Goal: Information Seeking & Learning: Learn about a topic

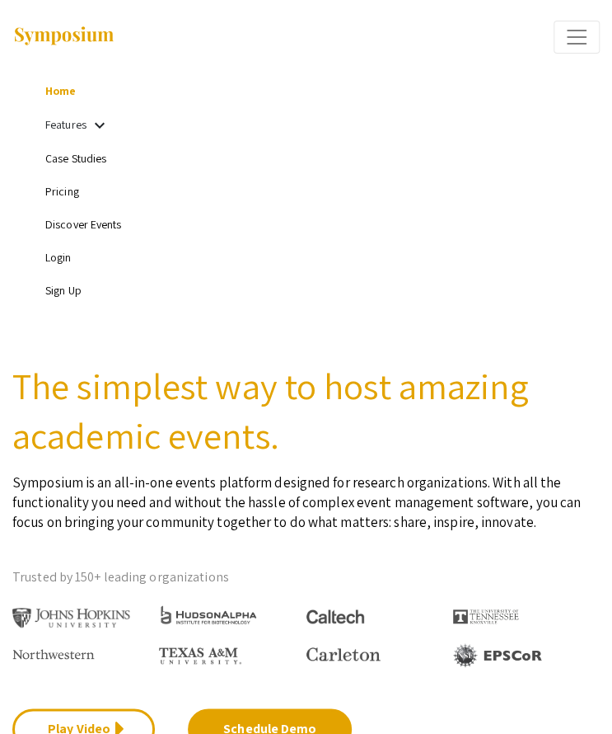
click at [71, 293] on link "Sign Up" at bounding box center [63, 290] width 36 height 15
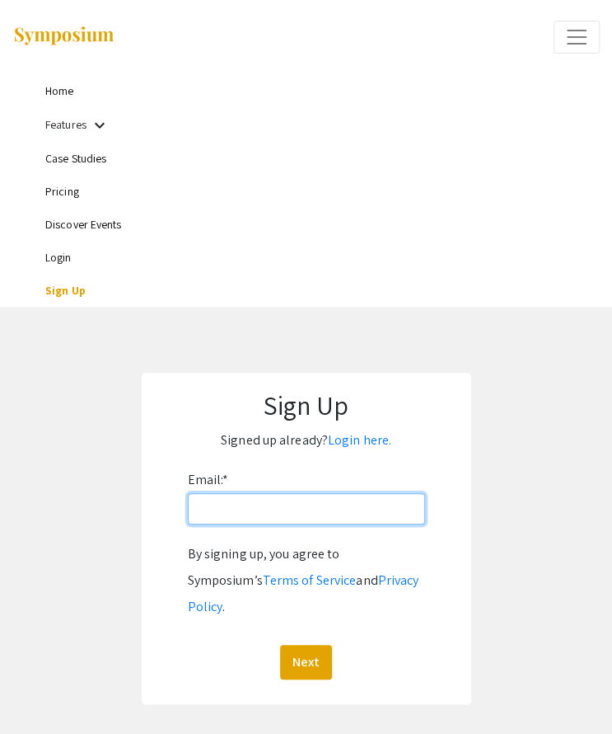
click at [226, 499] on input "Email: *" at bounding box center [306, 508] width 237 height 31
click at [427, 378] on div "Sign Up Signed up already? Login here. Email: * By signing up, you agree to Sym…" at bounding box center [307, 538] width 330 height 331
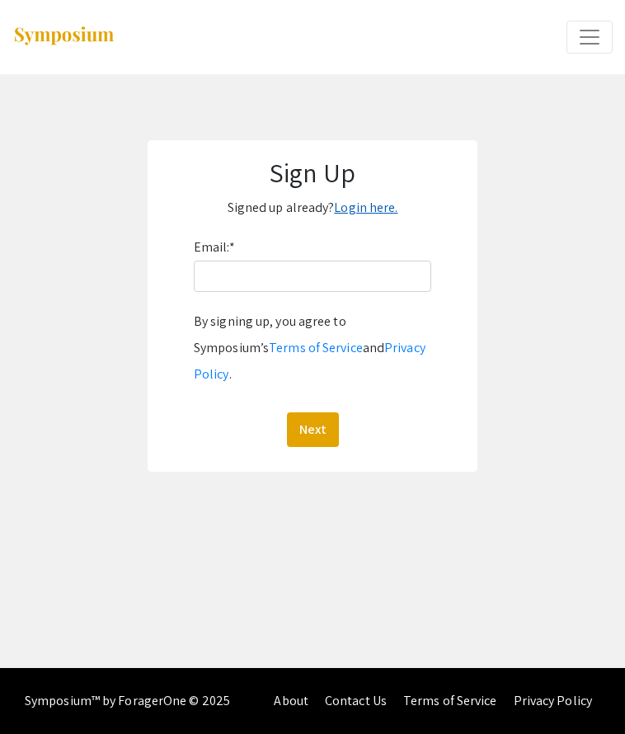
click at [375, 205] on link "Login here." at bounding box center [365, 207] width 63 height 17
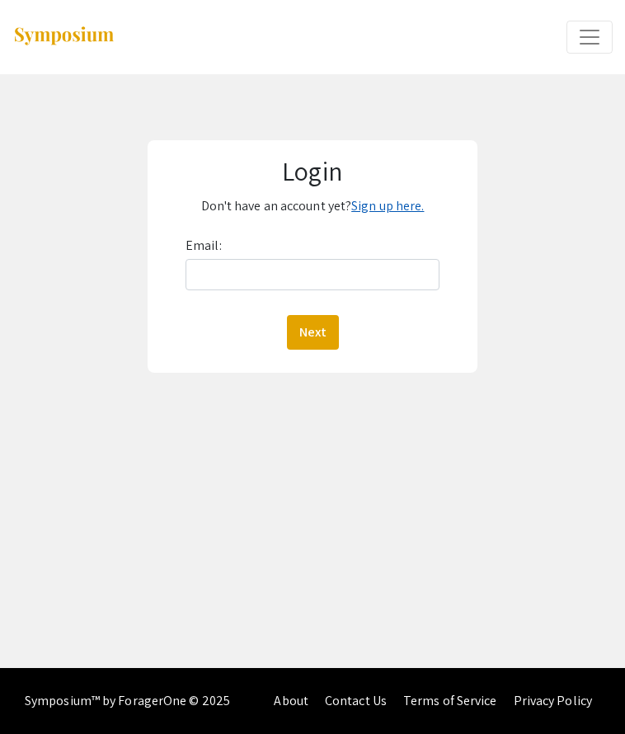
click at [375, 205] on link "Sign up here." at bounding box center [387, 205] width 73 height 17
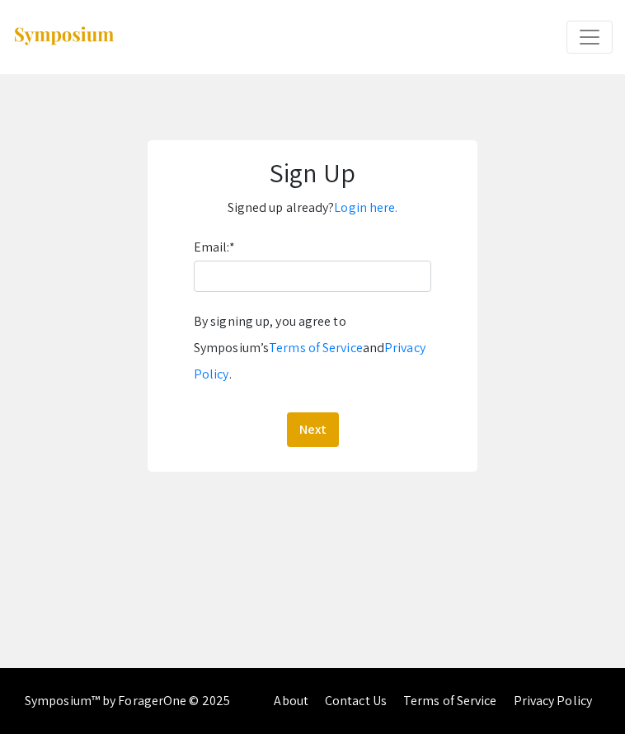
click at [292, 297] on div "Email: * By signing up, you agree to Symposium’s Terms of Service and Privacy P…" at bounding box center [312, 340] width 237 height 213
click at [298, 287] on input "Email: *" at bounding box center [312, 275] width 237 height 31
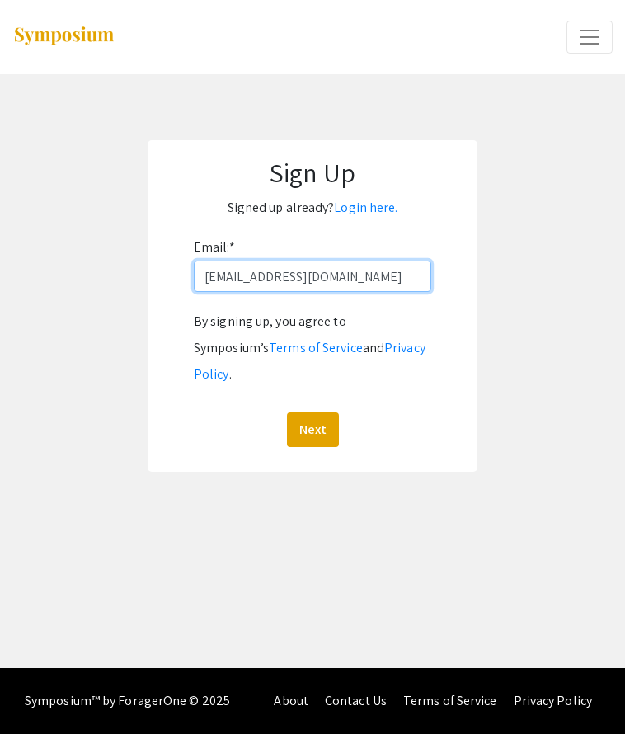
type input "chaudpar@oregonstate.edu"
click at [287, 412] on button "Next" at bounding box center [313, 429] width 52 height 35
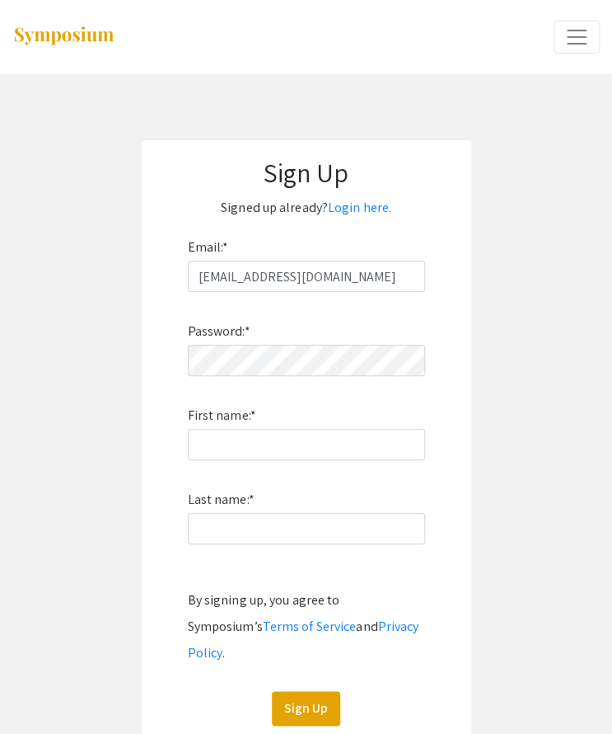
click at [186, 381] on form "Email: * chaudpar@oregonstate.edu Password: * First name: * Last name: * By sig…" at bounding box center [306, 479] width 297 height 491
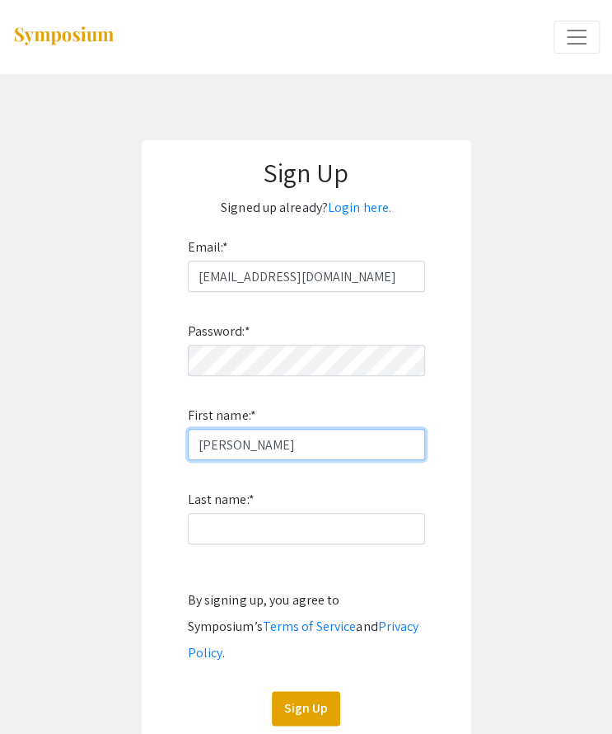
type input "Parth"
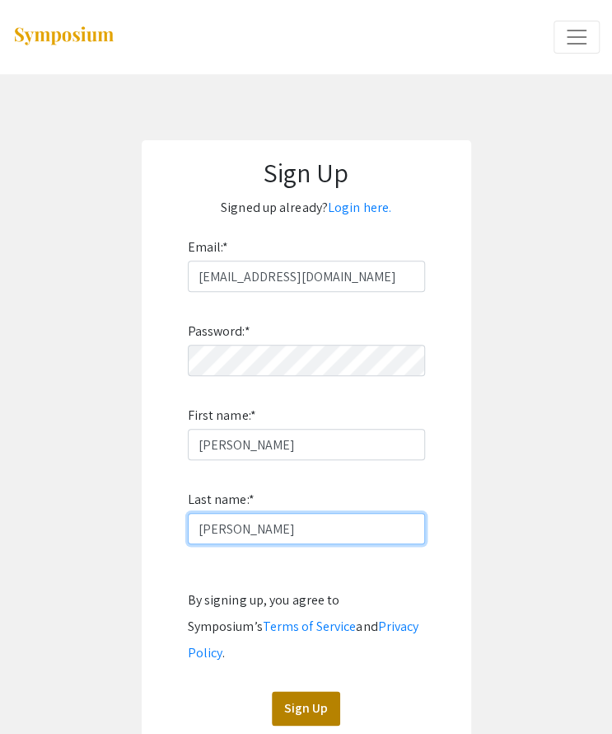
type input "Chaudhary"
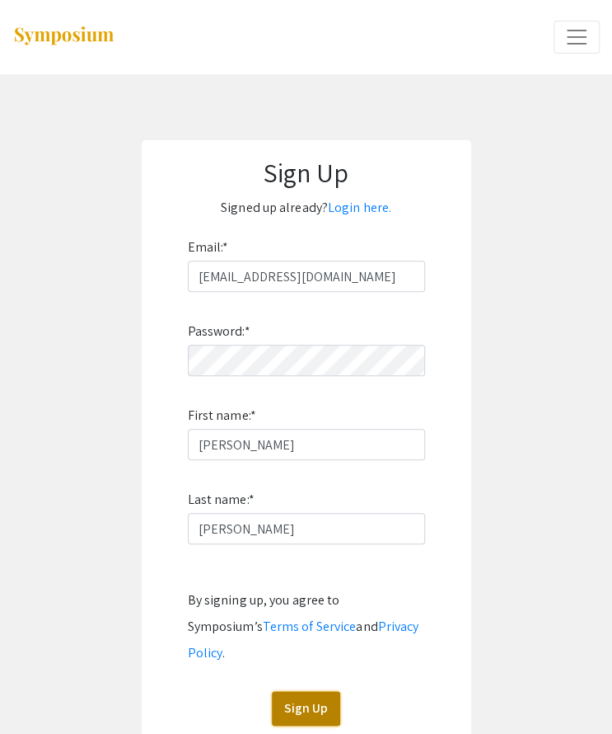
click at [320, 691] on button "Sign Up" at bounding box center [306, 708] width 68 height 35
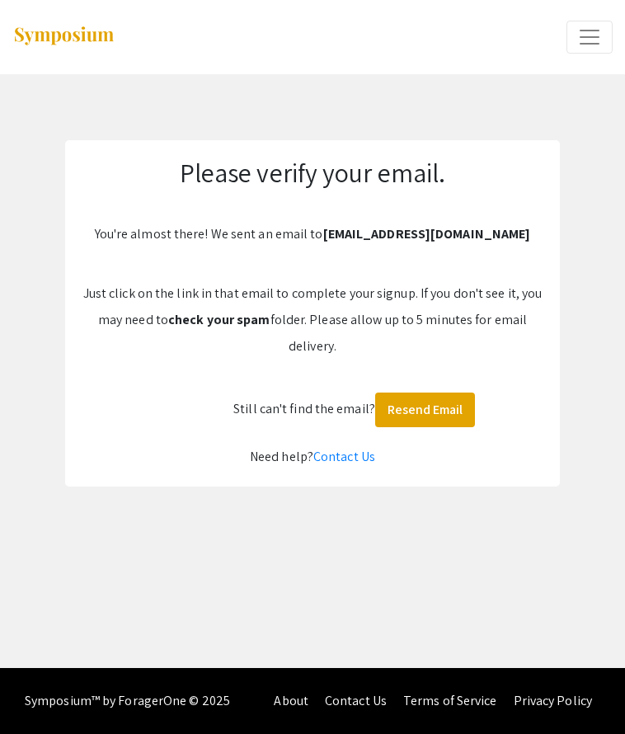
click at [104, 494] on div "arrow_back_ios Exit Event Welcome Page Presentations Live Sessions Login Sign U…" at bounding box center [312, 334] width 625 height 668
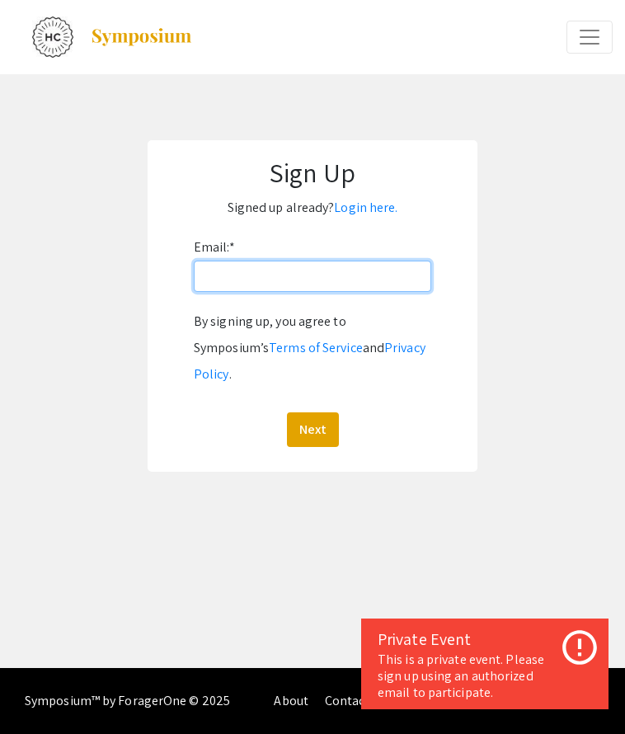
click at [231, 283] on input "Email: *" at bounding box center [312, 275] width 237 height 31
type input "chaudpar@oregonstate.edu"
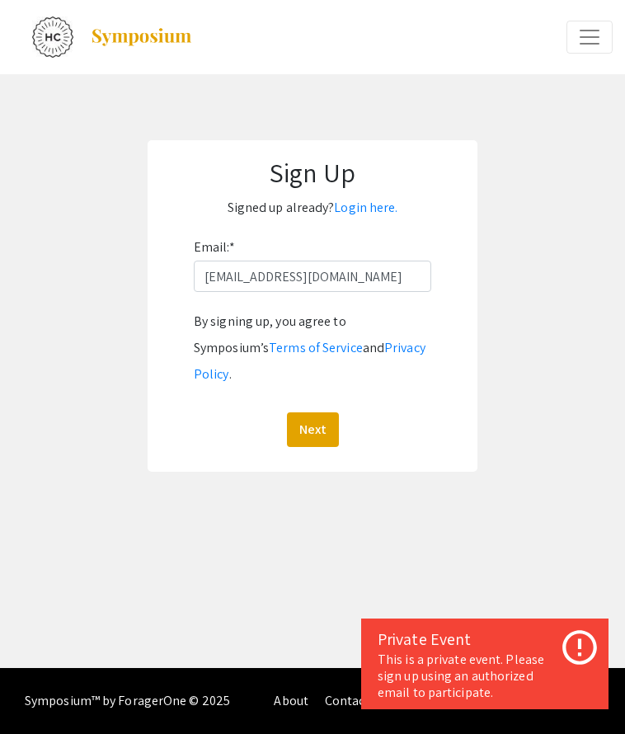
click at [338, 412] on div "Next" at bounding box center [312, 429] width 237 height 35
click at [321, 412] on button "Next" at bounding box center [313, 429] width 52 height 35
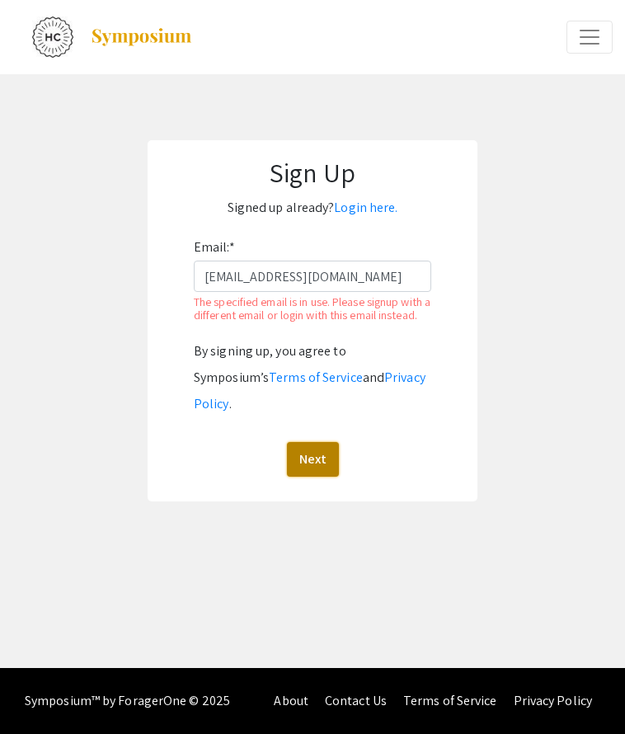
click at [331, 443] on button "Next" at bounding box center [313, 459] width 52 height 35
click at [383, 206] on link "Login here." at bounding box center [365, 207] width 63 height 17
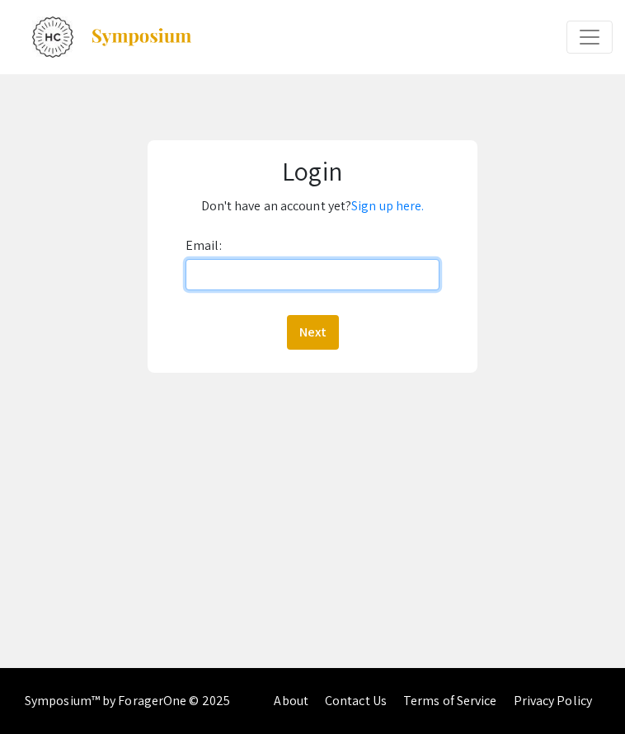
click at [326, 277] on input "Email:" at bounding box center [312, 274] width 254 height 31
type input "chaudpar@oregonstate.edu"
click at [287, 315] on button "Next" at bounding box center [313, 332] width 52 height 35
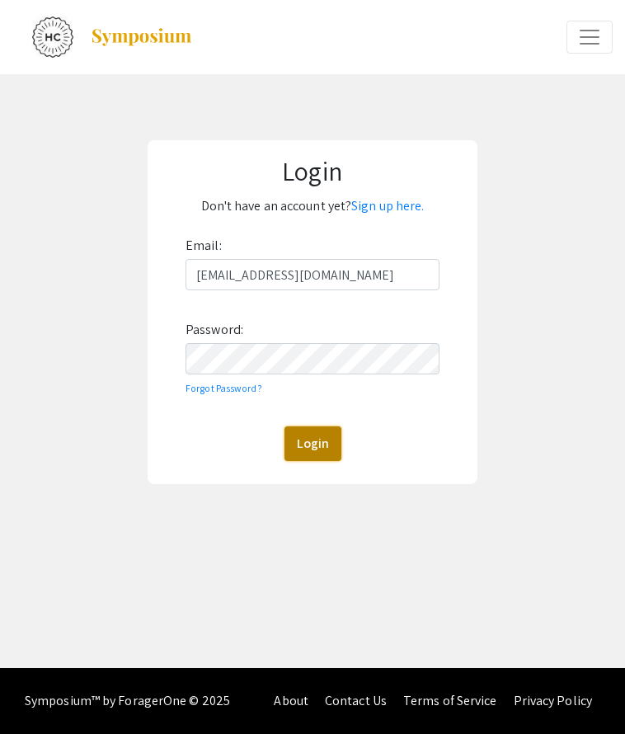
click at [301, 443] on button "Login" at bounding box center [312, 443] width 57 height 35
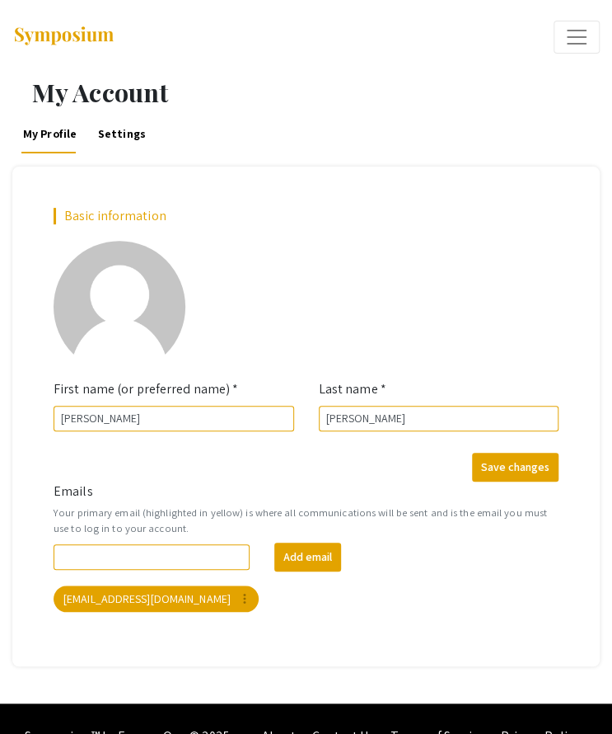
drag, startPoint x: 122, startPoint y: 131, endPoint x: 565, endPoint y: 46, distance: 451.5
click at [565, 46] on span "Expand or Collapse Menu" at bounding box center [577, 37] width 25 height 25
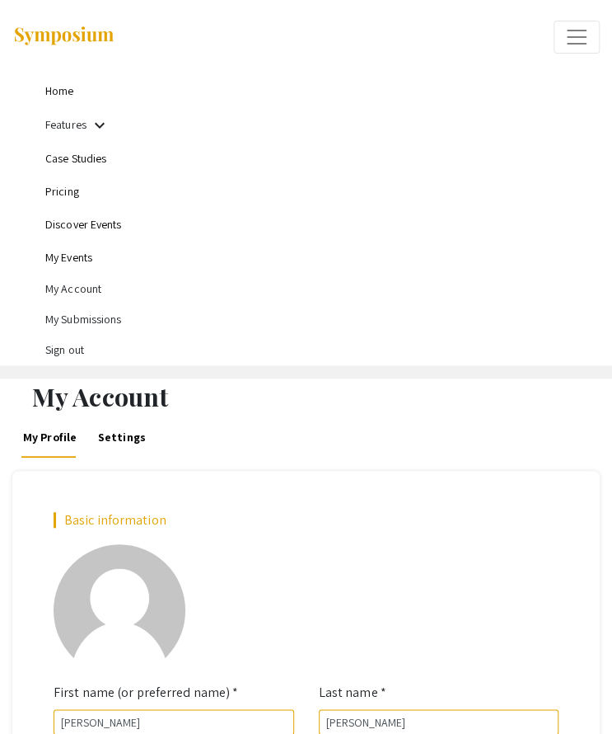
click at [64, 98] on link "Home" at bounding box center [59, 90] width 28 height 15
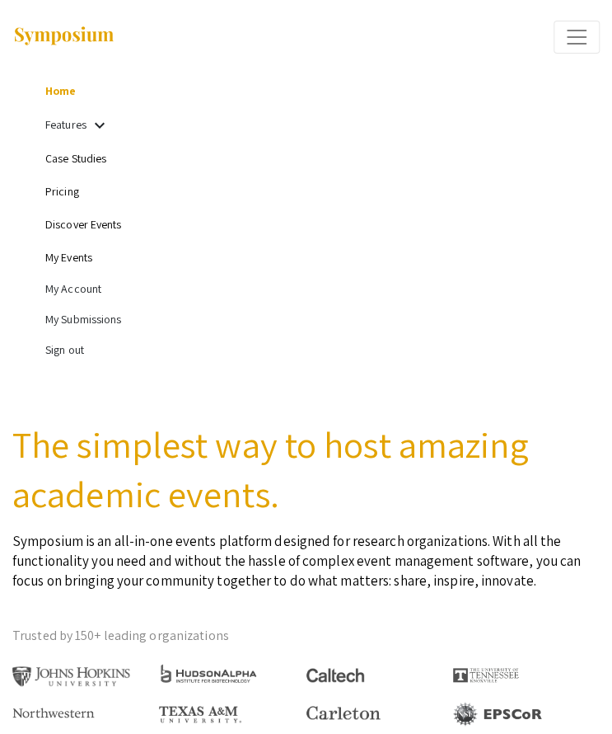
click at [159, 225] on li "Discover Events" at bounding box center [322, 224] width 555 height 33
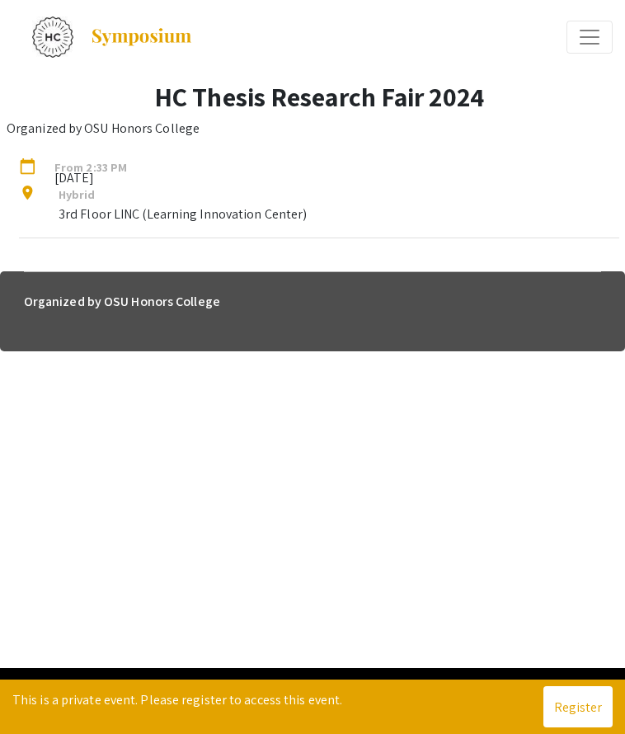
click at [120, 99] on div "HC Thesis Research Fair 2024 Organized by OSU Honors College" at bounding box center [319, 116] width 625 height 71
click at [584, 35] on span "Expand or Collapse Menu" at bounding box center [589, 37] width 25 height 25
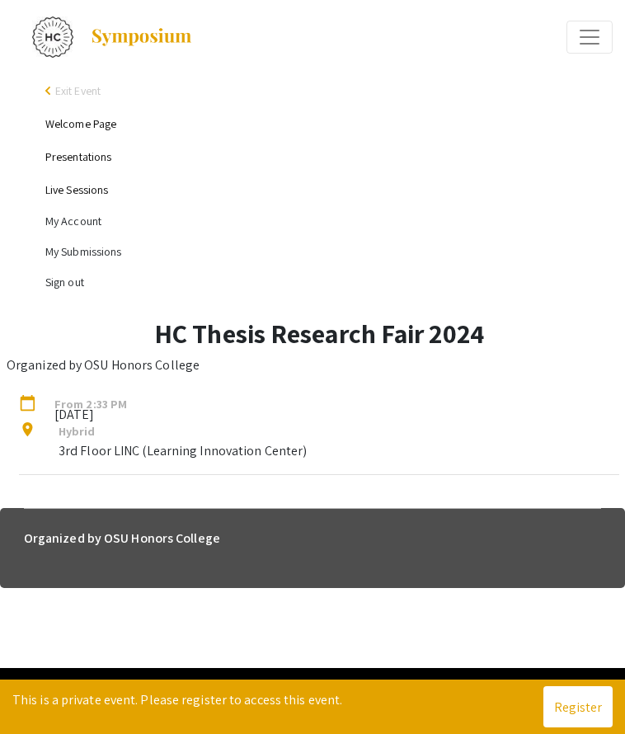
click at [84, 152] on link "Presentations" at bounding box center [78, 156] width 66 height 15
click at [87, 162] on link "Presentations" at bounding box center [78, 156] width 66 height 15
click at [94, 159] on link "Presentations" at bounding box center [78, 156] width 66 height 15
click at [86, 154] on link "Presentations" at bounding box center [78, 156] width 66 height 15
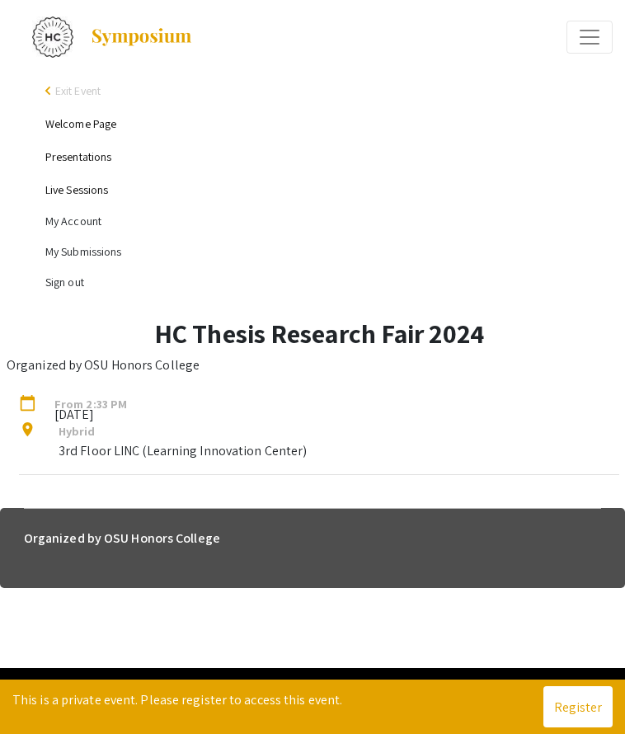
drag, startPoint x: 86, startPoint y: 154, endPoint x: 43, endPoint y: -14, distance: 173.5
click at [43, 0] on html "arrow_back_ios Exit Event Welcome Page Presentations Live Sessions My Account M…" at bounding box center [312, 367] width 625 height 734
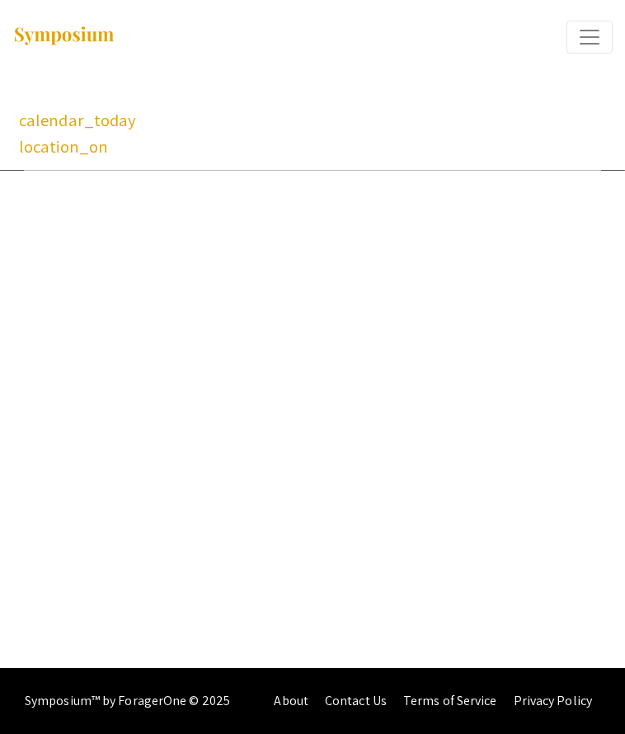
click at [590, 40] on span "Expand or Collapse Menu" at bounding box center [589, 37] width 25 height 25
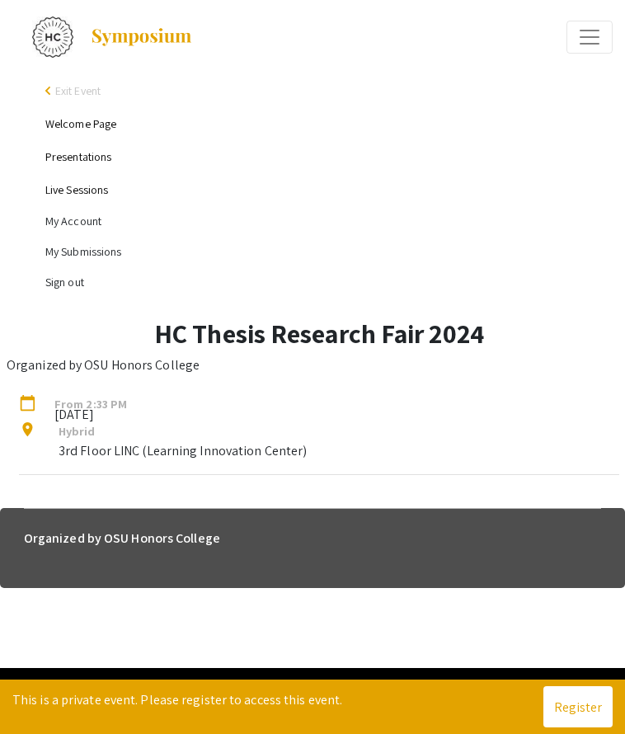
click at [89, 154] on link "Presentations" at bounding box center [78, 156] width 66 height 15
click at [94, 223] on li "My Account" at bounding box center [328, 221] width 567 height 30
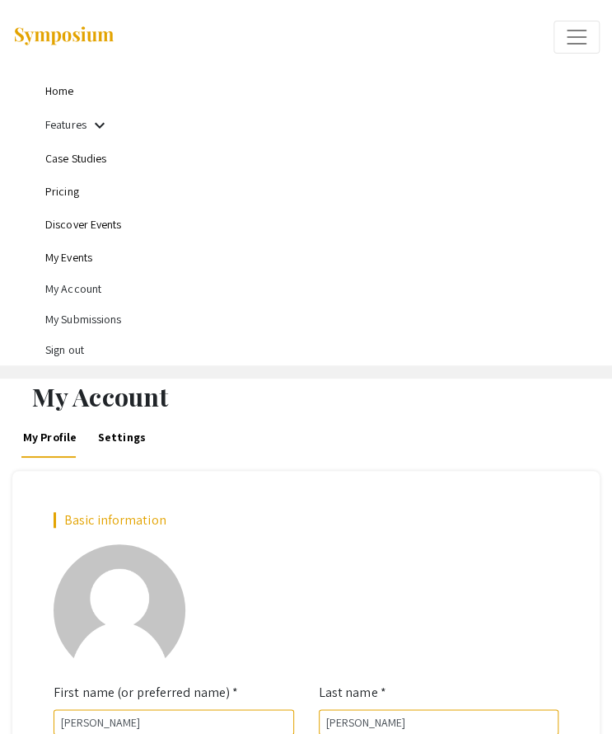
click at [75, 265] on link "My Events" at bounding box center [68, 257] width 47 height 15
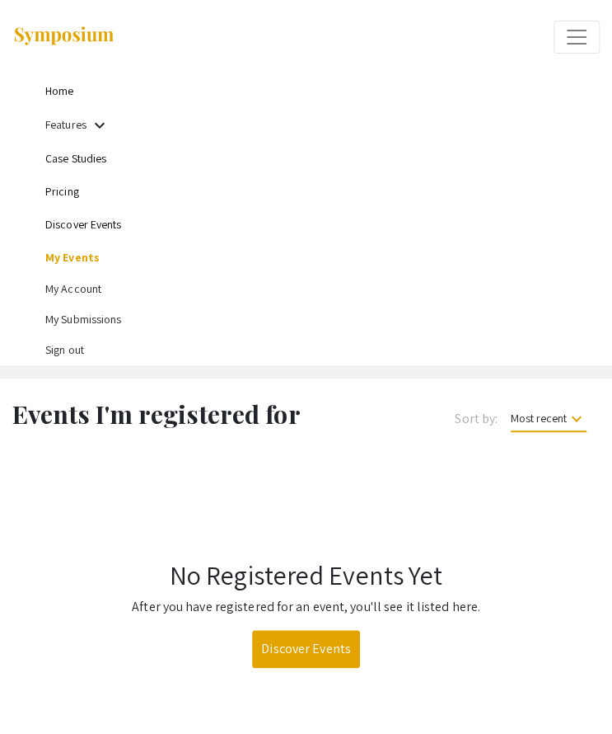
click at [82, 126] on link "Features" at bounding box center [65, 124] width 41 height 15
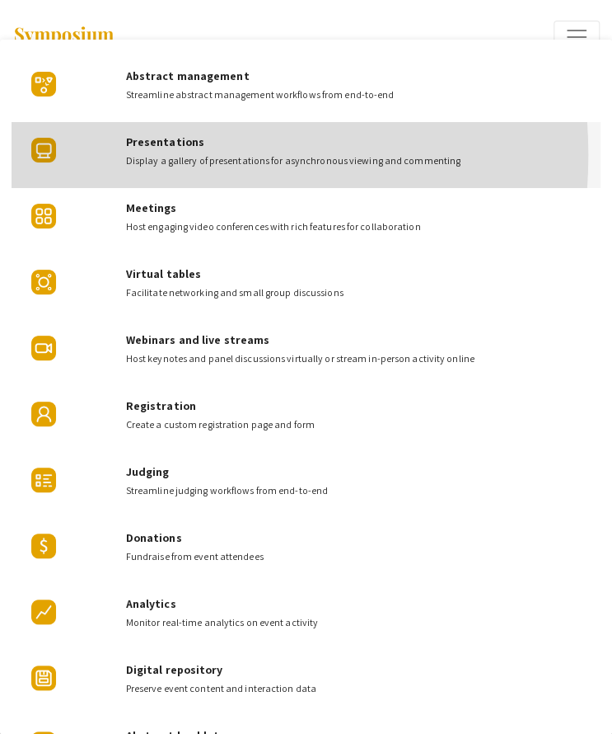
click at [117, 155] on div "Presentations Display a gallery of presentations for asynchronous viewing and c…" at bounding box center [306, 155] width 589 height 66
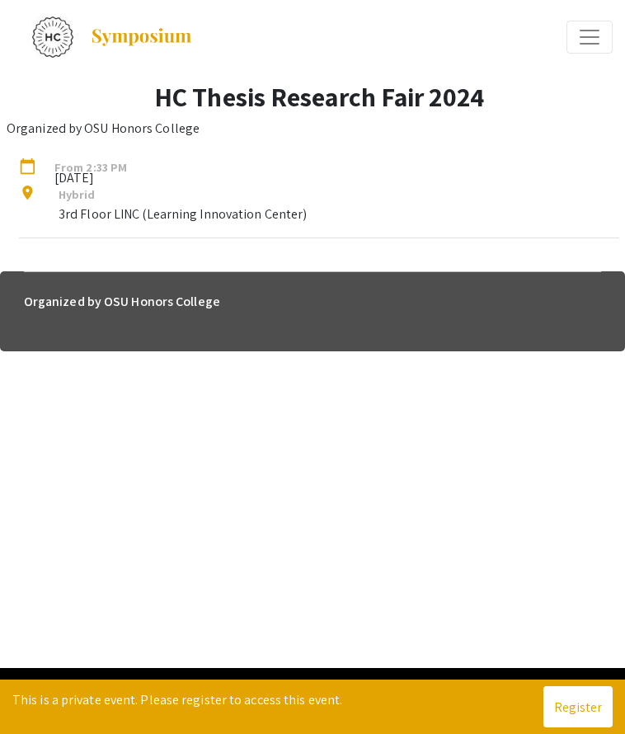
click at [30, 166] on mat-icon "calendar_today" at bounding box center [29, 168] width 20 height 20
click at [26, 197] on mat-icon "location_on" at bounding box center [29, 195] width 20 height 20
click at [579, 45] on span "Expand or Collapse Menu" at bounding box center [589, 37] width 25 height 25
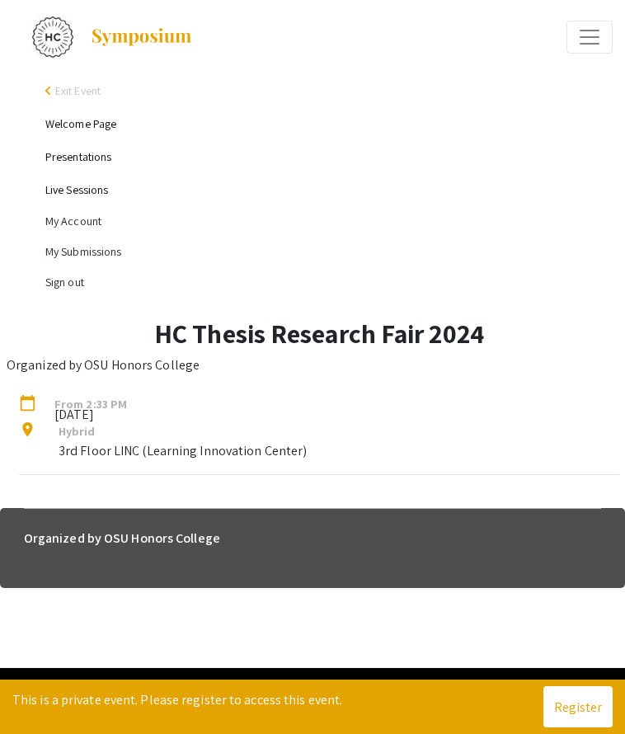
click at [94, 158] on link "Presentations" at bounding box center [78, 156] width 66 height 15
click at [104, 446] on p "3rd Floor LINC (Learning Innovation Center)" at bounding box center [183, 451] width 248 height 20
click at [560, 38] on div at bounding box center [462, 37] width 300 height 74
click at [570, 38] on button "Expand or Collapse Menu" at bounding box center [589, 37] width 46 height 33
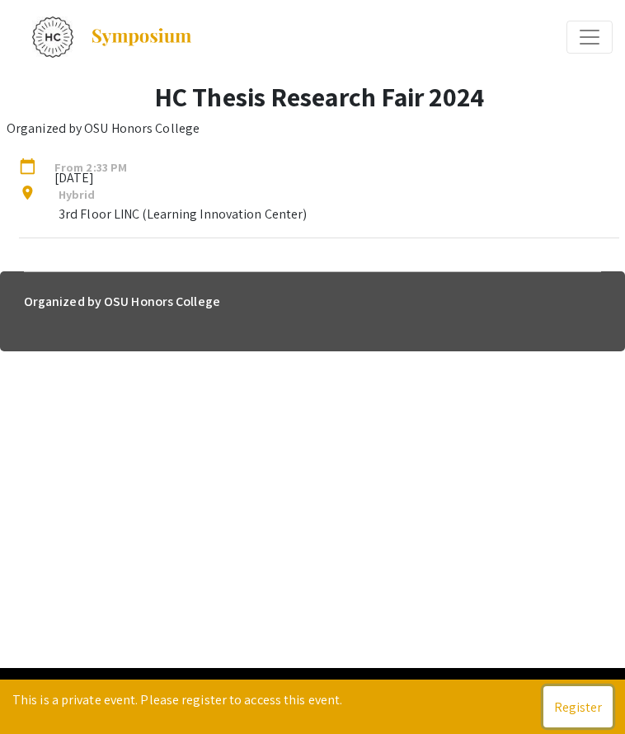
click at [598, 710] on button "Register" at bounding box center [577, 706] width 69 height 41
click at [593, 696] on button "View" at bounding box center [588, 706] width 47 height 41
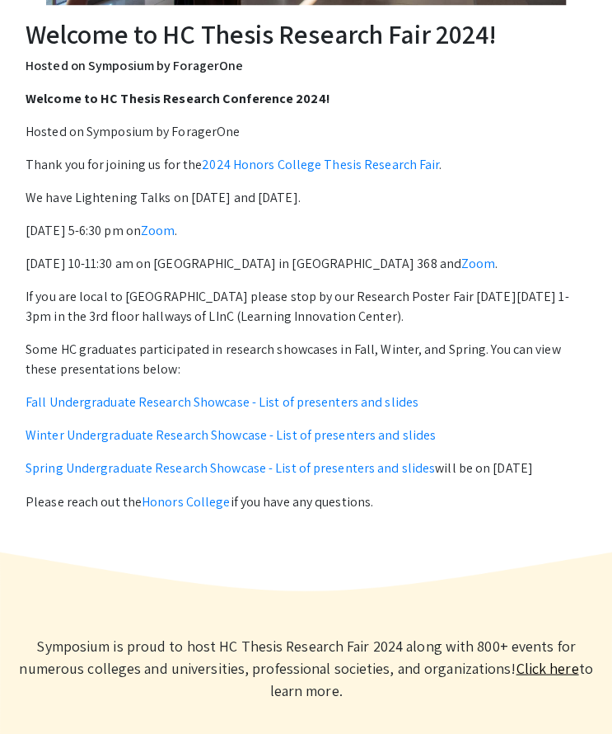
scroll to position [412, 0]
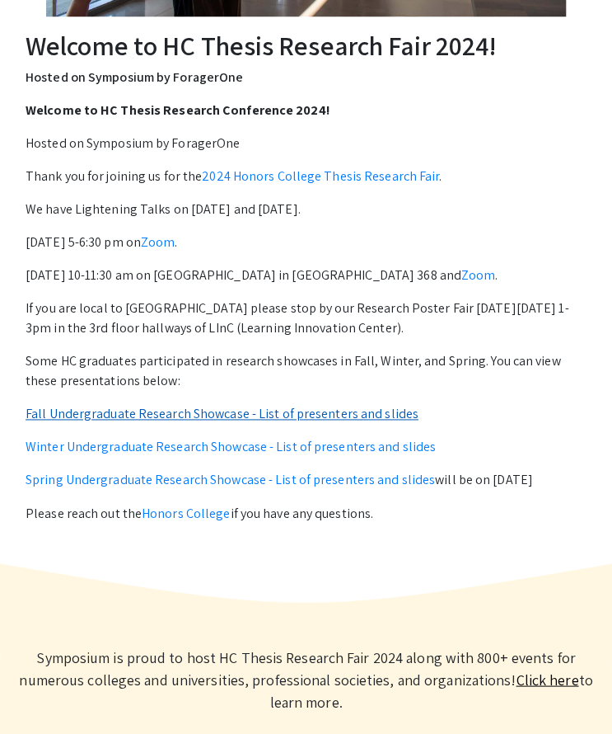
click at [259, 422] on link "Fall Undergraduate Research Showcase - List of presenters and slides" at bounding box center [222, 413] width 393 height 17
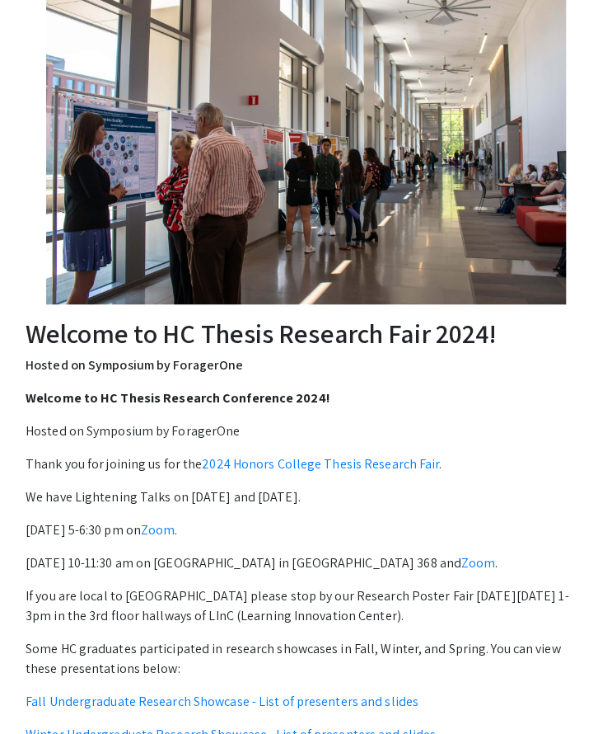
scroll to position [0, 0]
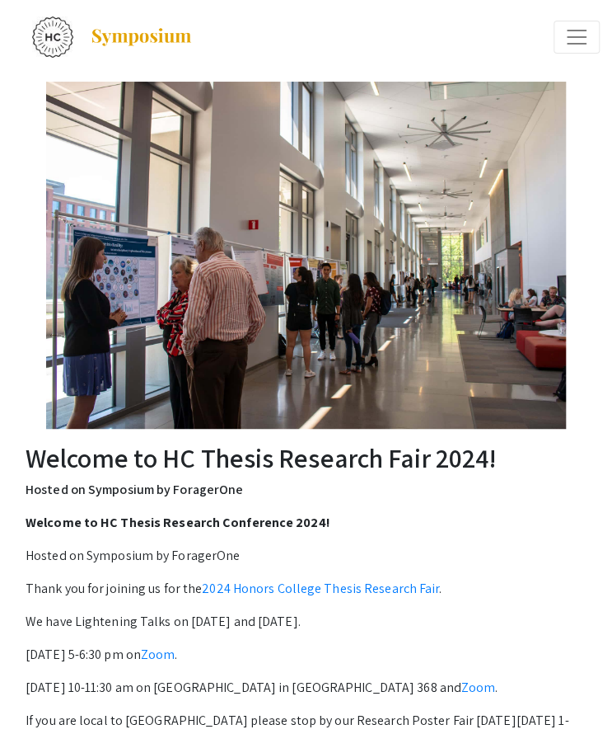
click at [568, 45] on span "Expand or Collapse Menu" at bounding box center [577, 37] width 25 height 25
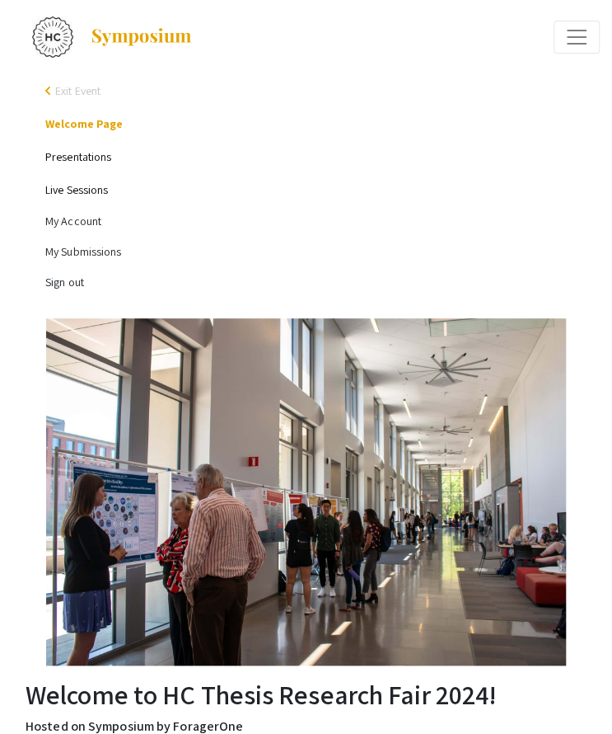
click at [83, 227] on li "My Account" at bounding box center [322, 221] width 555 height 30
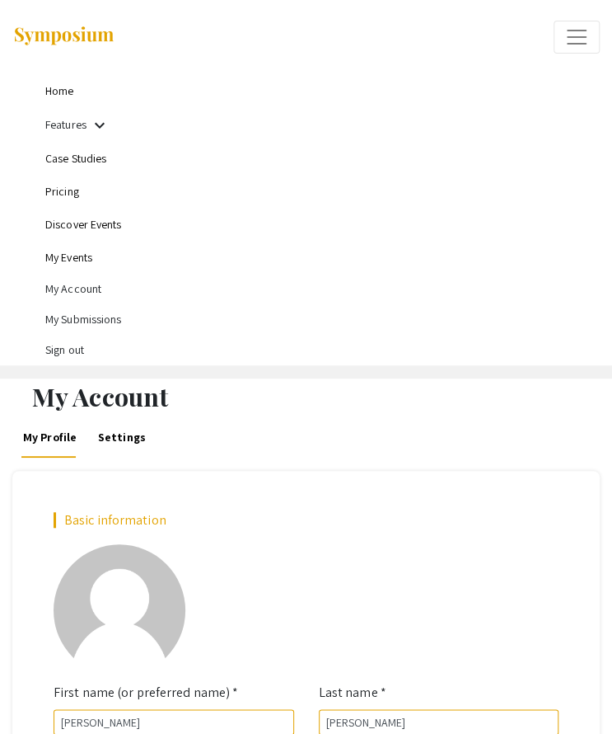
click at [93, 321] on li "My Submissions" at bounding box center [322, 319] width 555 height 30
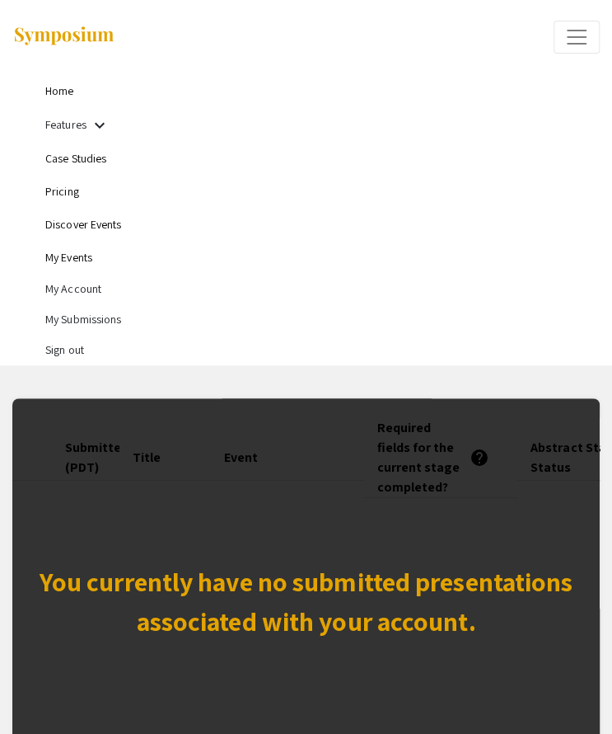
click at [63, 189] on link "Pricing" at bounding box center [62, 191] width 34 height 15
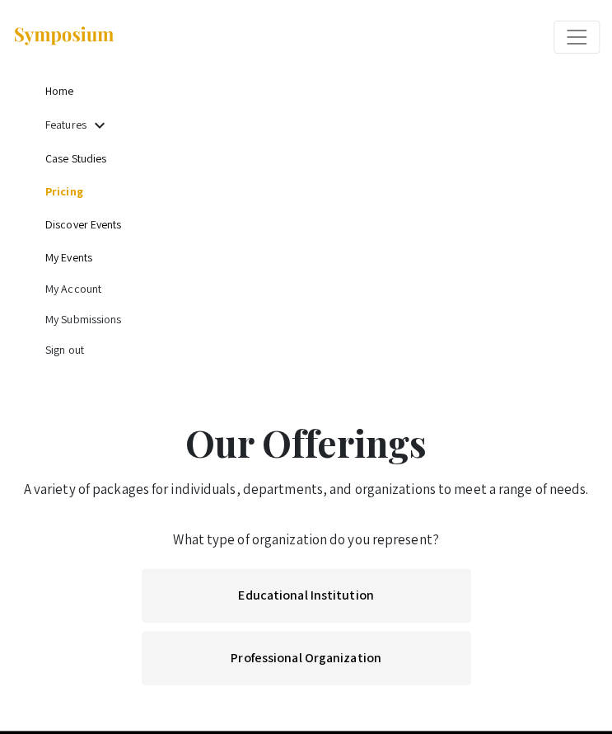
click at [86, 230] on link "Discover Events" at bounding box center [83, 224] width 77 height 15
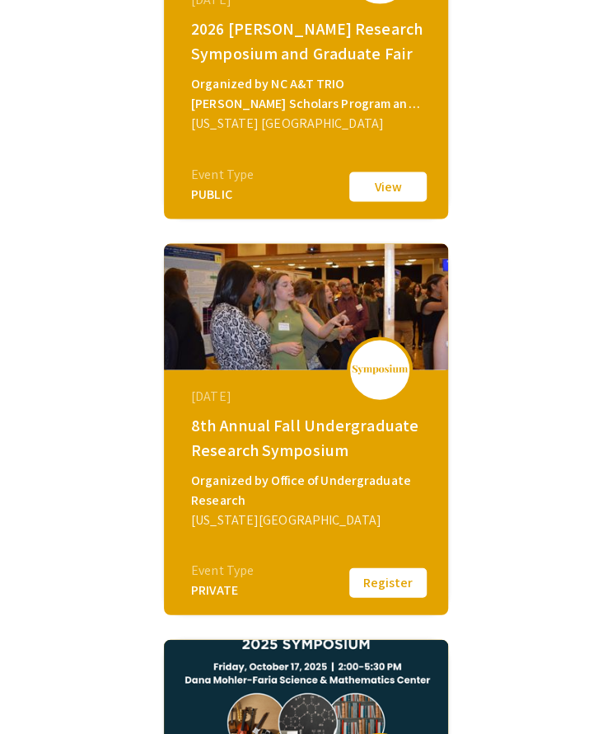
scroll to position [781, 0]
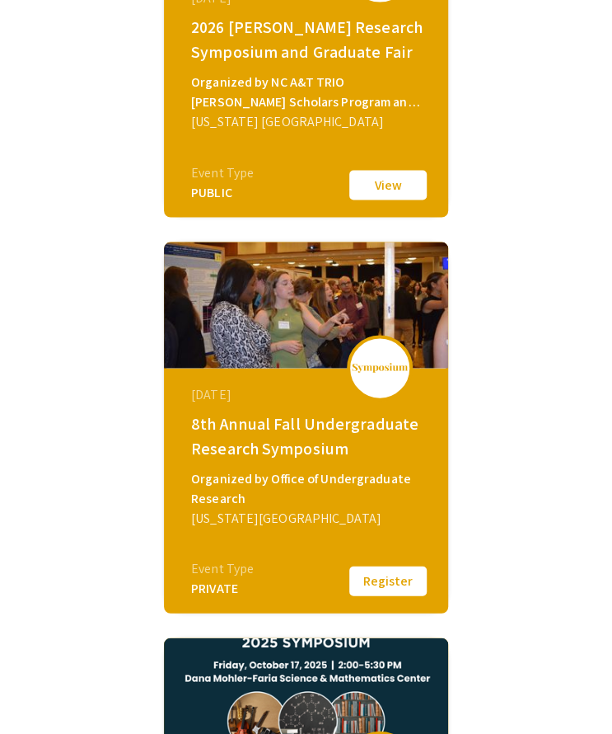
click at [420, 372] on div "October 06, 2025 8th Annual Fall Undergraduate Research Symposium Organized by …" at bounding box center [308, 471] width 284 height 206
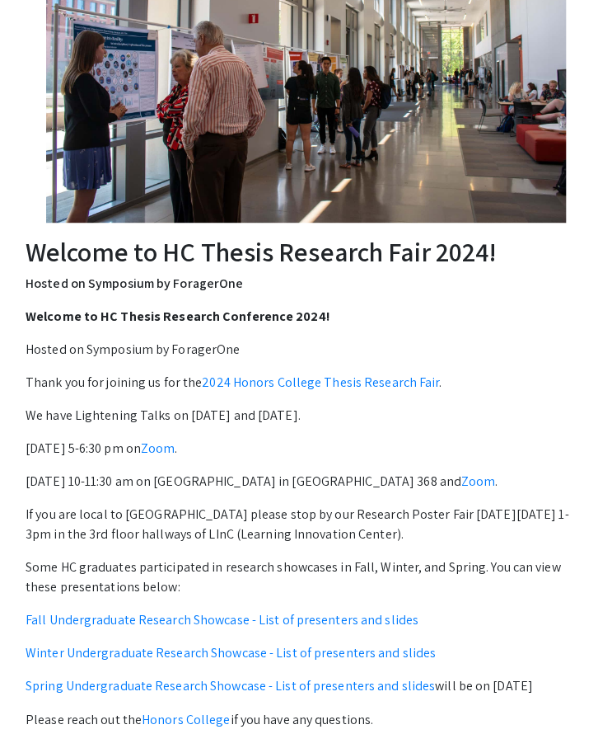
scroll to position [207, 0]
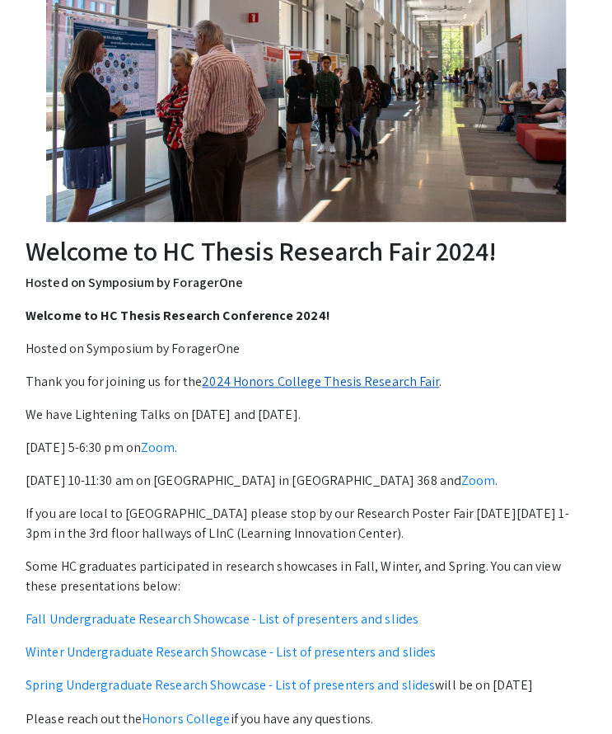
click at [270, 390] on link "2024 Honors College Thesis Research Fair" at bounding box center [320, 381] width 237 height 17
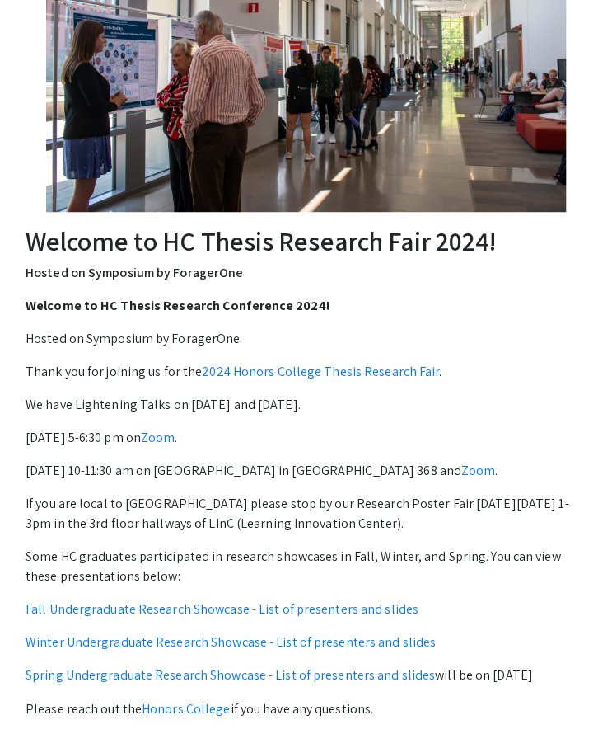
scroll to position [215, 0]
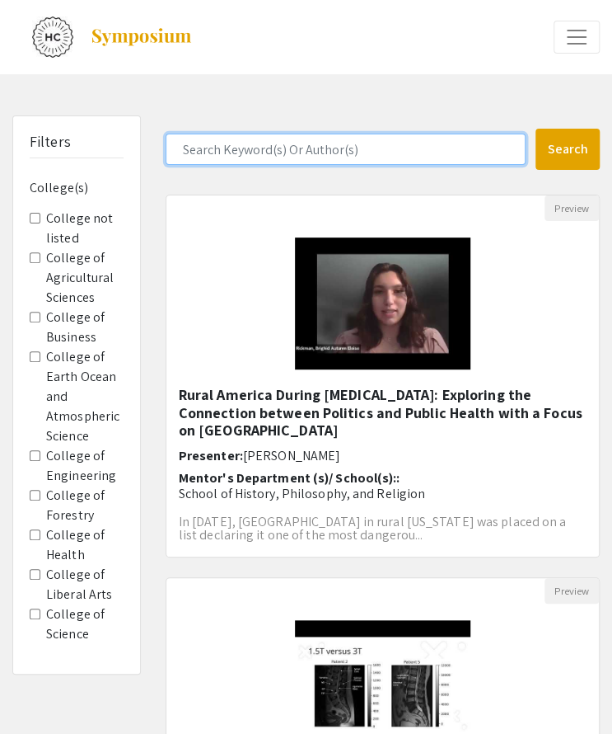
click at [243, 155] on input "Search Keyword(s) Or Author(s)" at bounding box center [346, 149] width 360 height 31
click at [536, 129] on button "Search" at bounding box center [568, 149] width 64 height 41
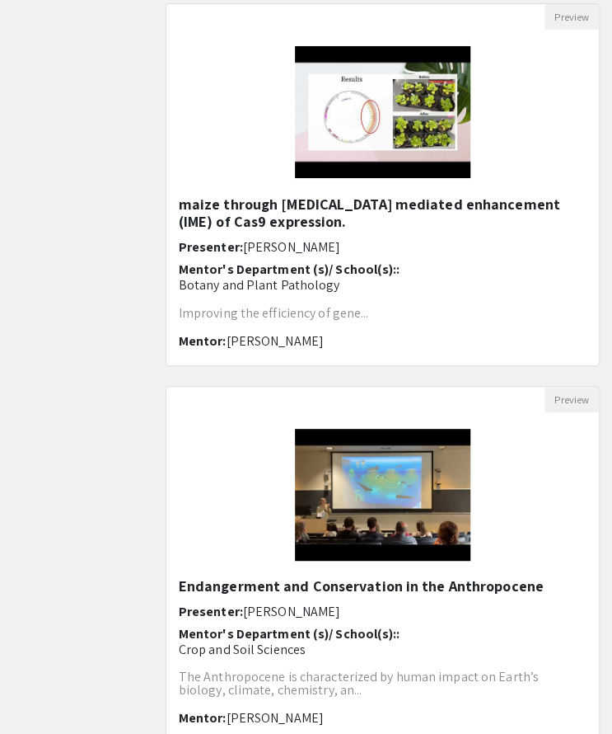
scroll to position [1902, 0]
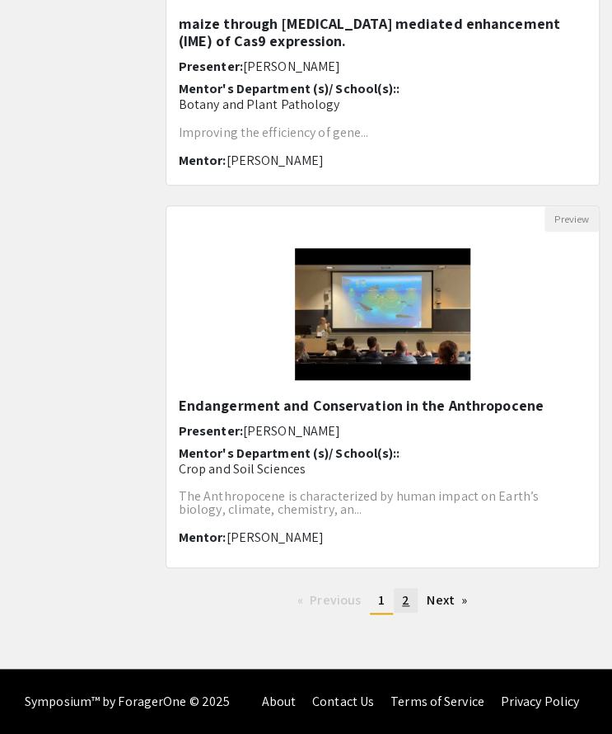
click at [407, 596] on span "2" at bounding box center [405, 599] width 7 height 17
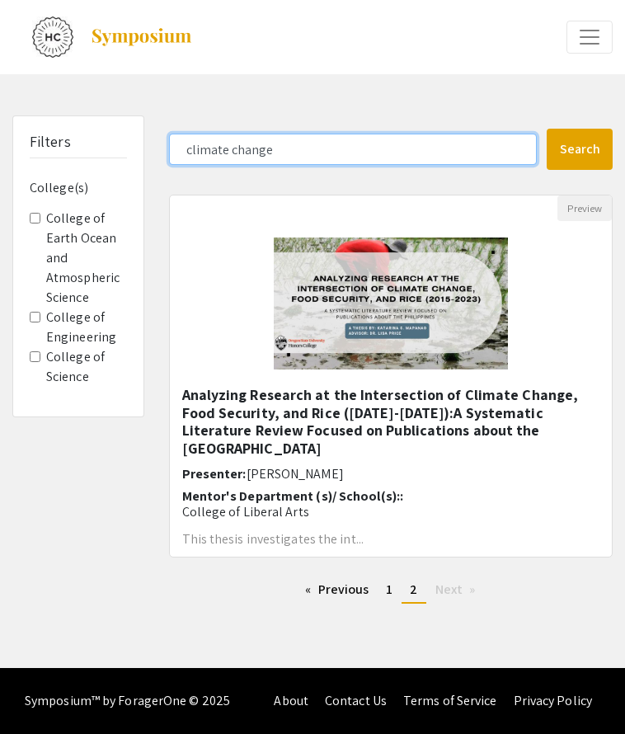
click at [282, 151] on input "climate change" at bounding box center [353, 149] width 368 height 31
type input "climate"
click at [546, 129] on button "Search" at bounding box center [579, 149] width 66 height 41
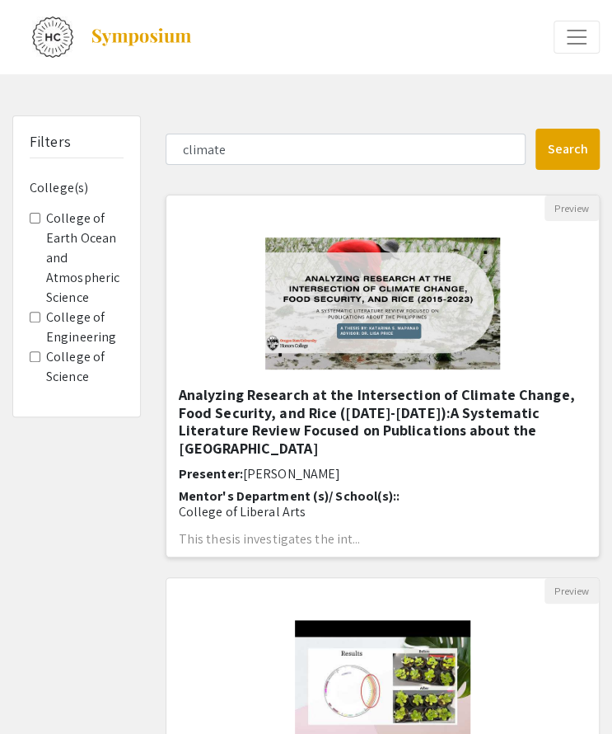
click at [374, 403] on h5 "Analyzing Research at the Intersection of Climate Change, Food Security, and Ri…" at bounding box center [383, 421] width 408 height 71
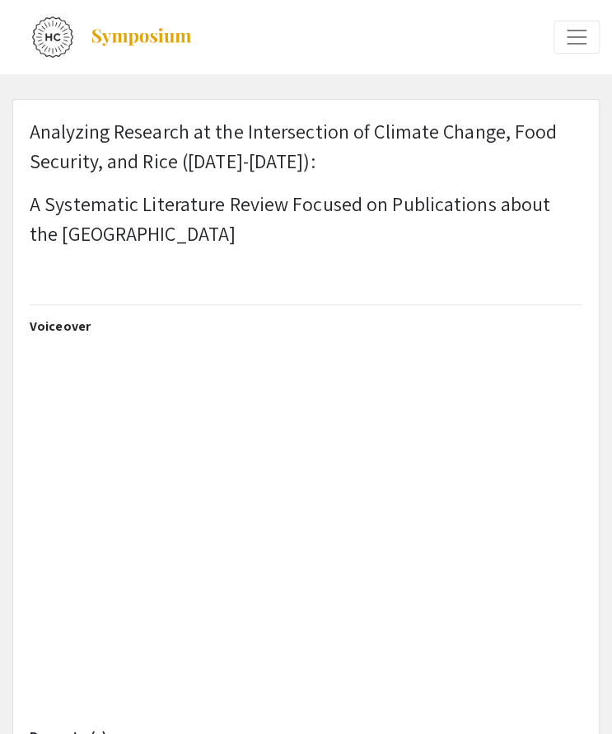
select select "custom"
type input "0"
select select "custom"
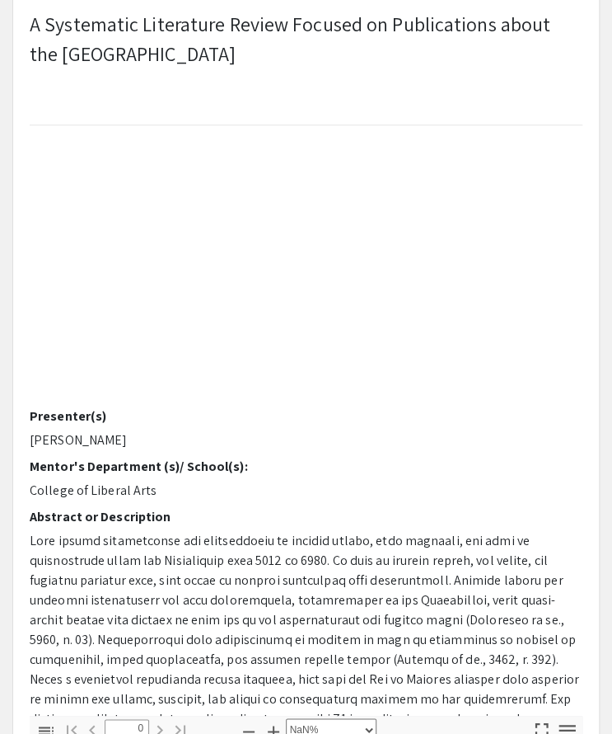
scroll to position [30, 0]
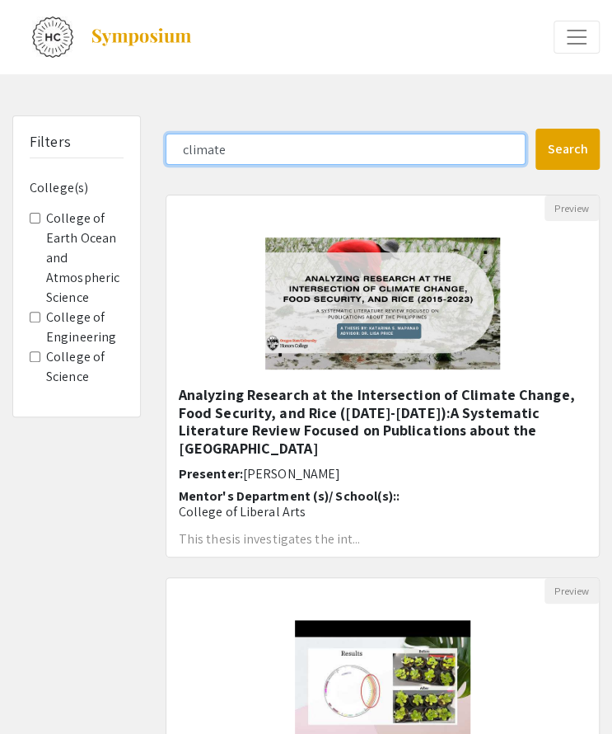
drag, startPoint x: 263, startPoint y: 139, endPoint x: 167, endPoint y: 143, distance: 95.7
click at [167, 143] on input "climate" at bounding box center [346, 149] width 360 height 31
click at [536, 129] on button "Search" at bounding box center [568, 149] width 64 height 41
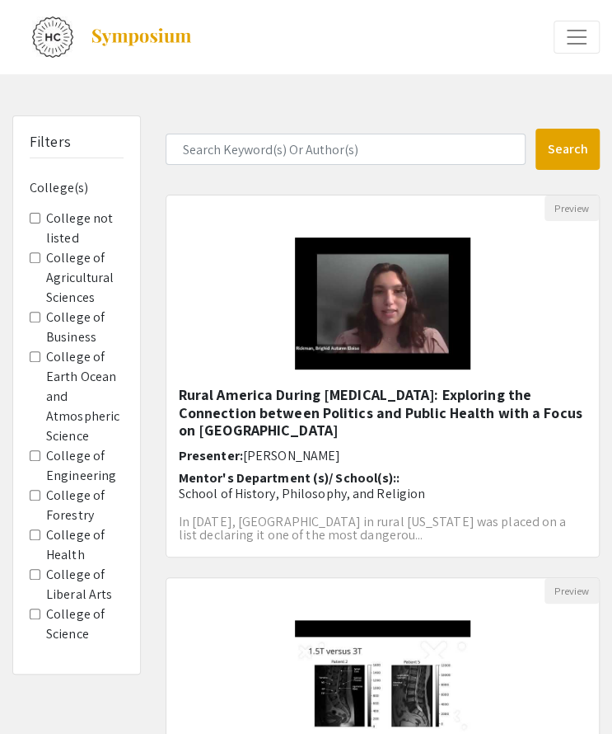
click at [31, 355] on Science "College of Earth Ocean and Atmospheric Science" at bounding box center [35, 356] width 11 height 11
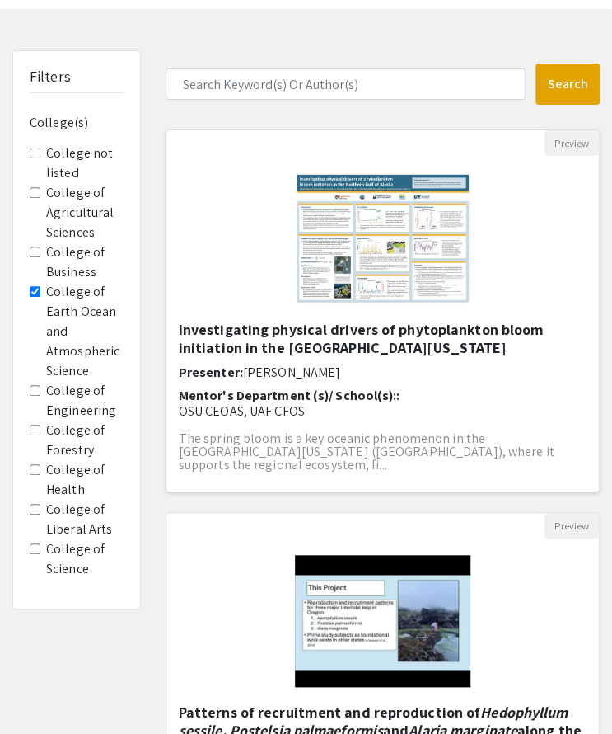
scroll to position [66, 0]
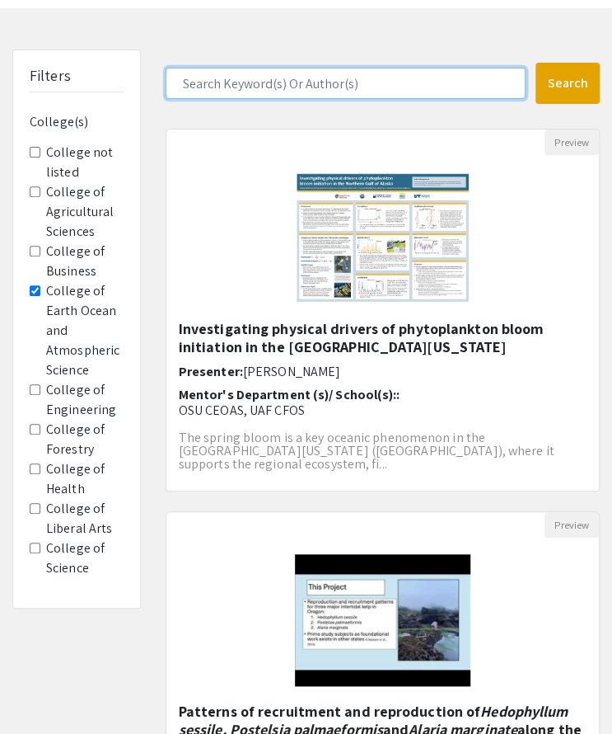
click at [341, 73] on input "Search Keyword(s) Or Author(s)" at bounding box center [346, 83] width 360 height 31
type input "renewable energy"
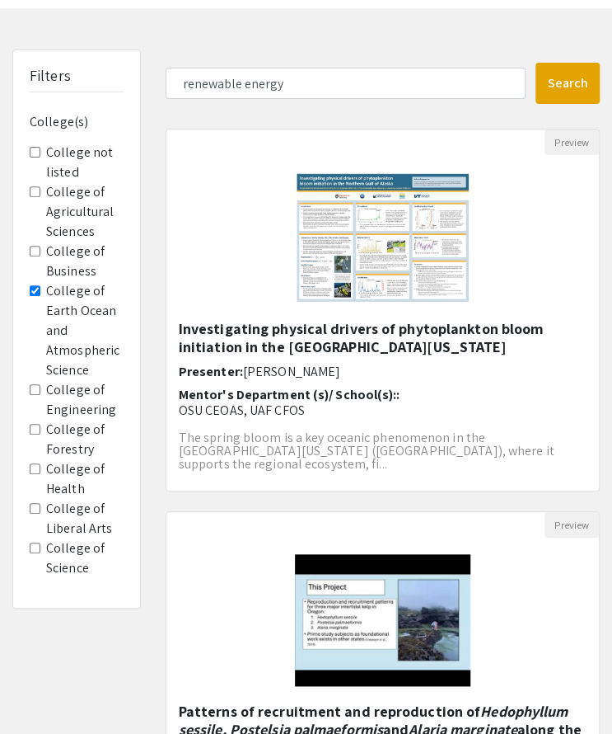
click at [36, 288] on Science "College of Earth Ocean and Atmospheric Science" at bounding box center [35, 290] width 11 height 11
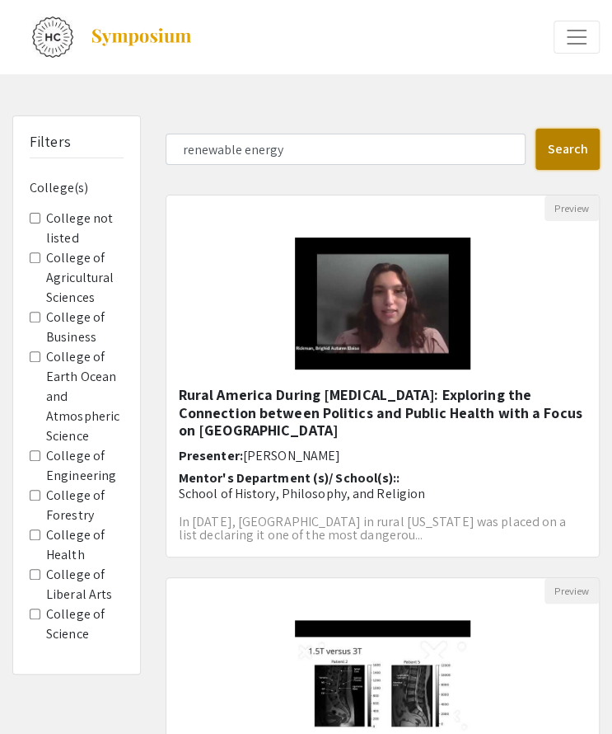
click at [580, 132] on button "Search" at bounding box center [568, 149] width 64 height 41
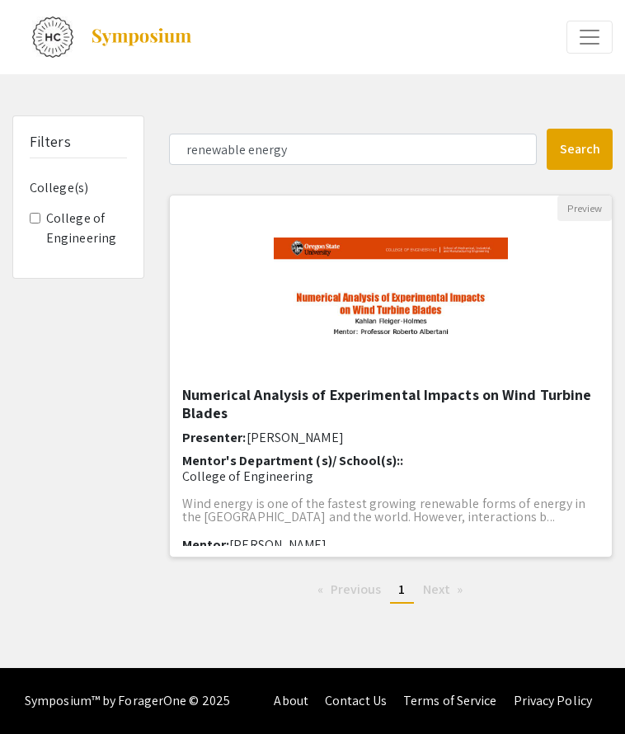
click at [321, 305] on img "Open Presentation <p>Numerical Analysis of Experimental Impacts on Wind Turbine…" at bounding box center [390, 303] width 267 height 165
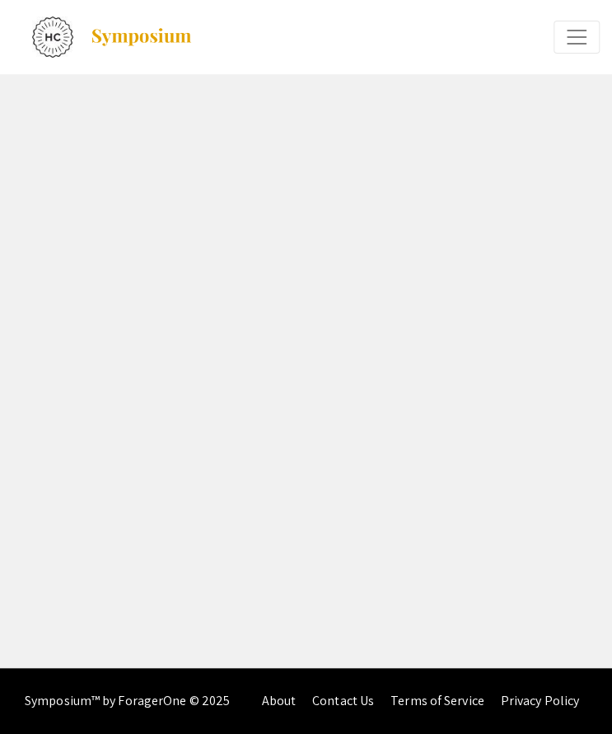
select select "custom"
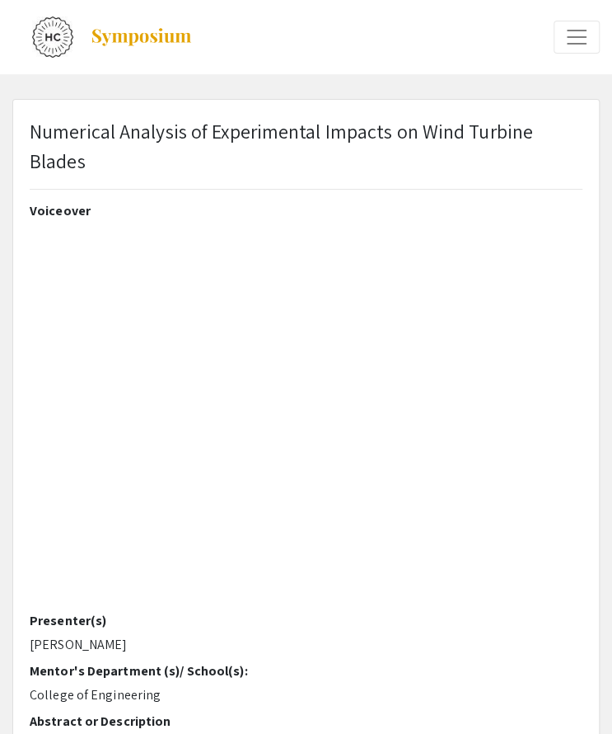
type input "1"
select select "auto"
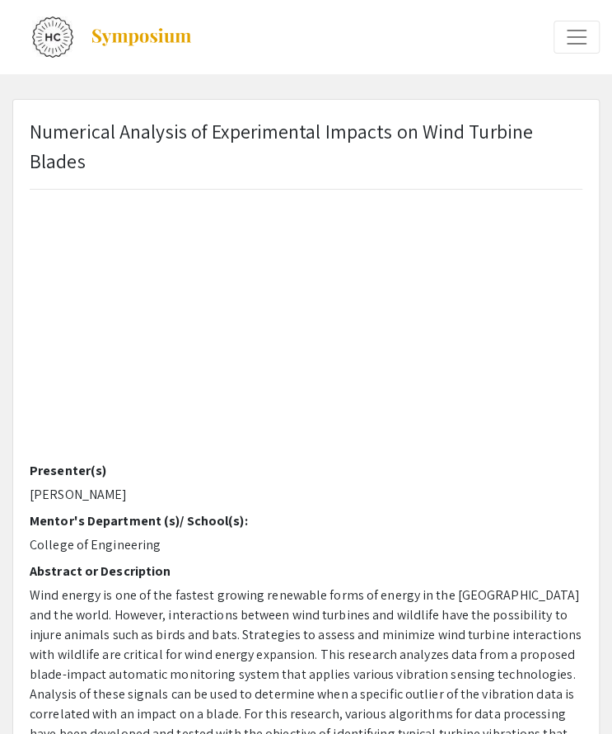
scroll to position [151, 0]
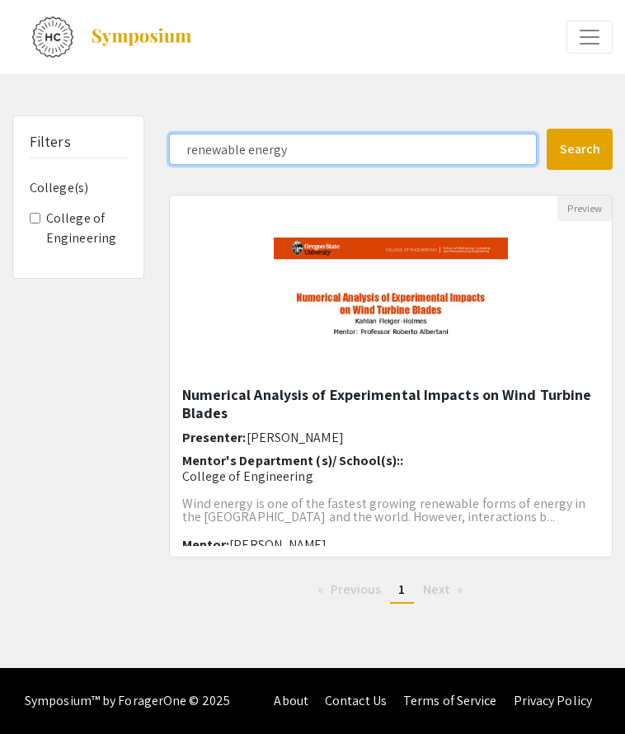
drag, startPoint x: 312, startPoint y: 148, endPoint x: 155, endPoint y: 129, distance: 158.5
click at [155, 129] on div "Filters College(s) College of Engineering renewable energy Search 1 Results fou…" at bounding box center [312, 365] width 625 height 501
type input "energy"
click at [546, 129] on button "Search" at bounding box center [579, 149] width 66 height 41
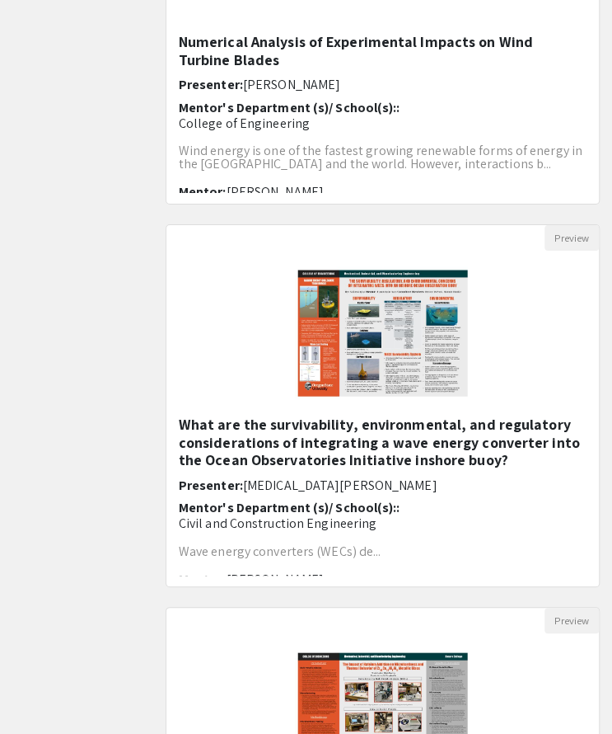
scroll to position [1501, 0]
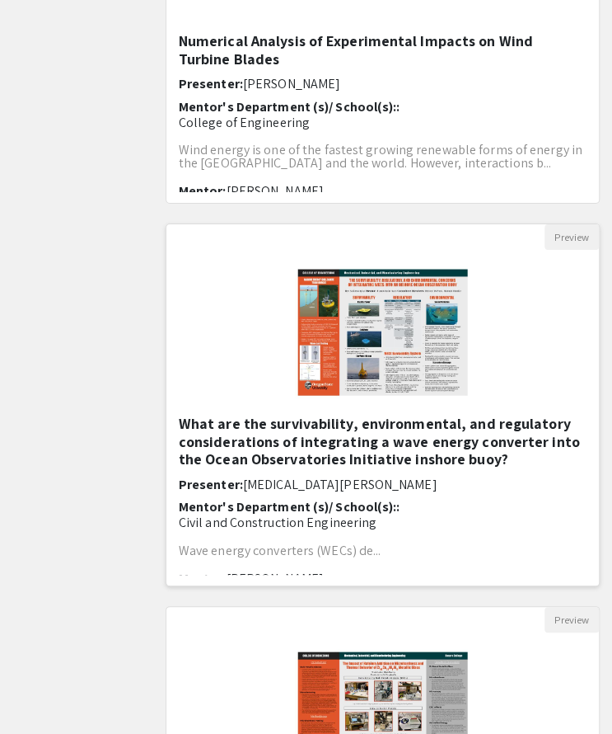
click at [354, 439] on h5 "What are the survivability, environmental, and regulatory considerations of int…" at bounding box center [383, 442] width 408 height 54
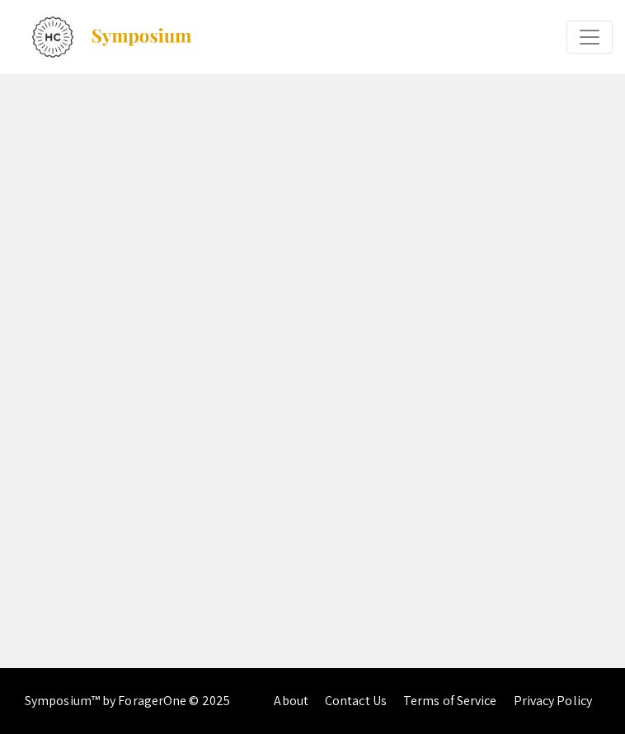
select select "custom"
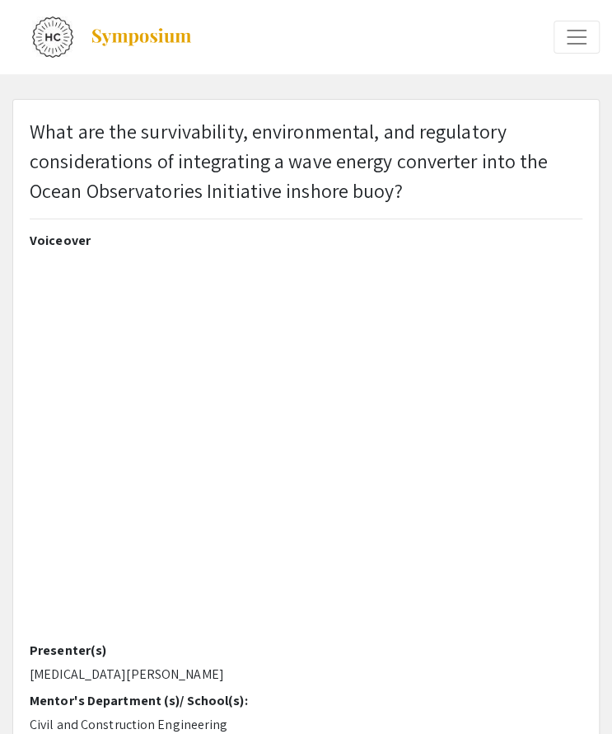
type input "0"
select select "custom"
type input "1"
select select "auto"
click at [267, 158] on p "What are the survivability, environmental, and regulatory considerations of int…" at bounding box center [306, 160] width 553 height 89
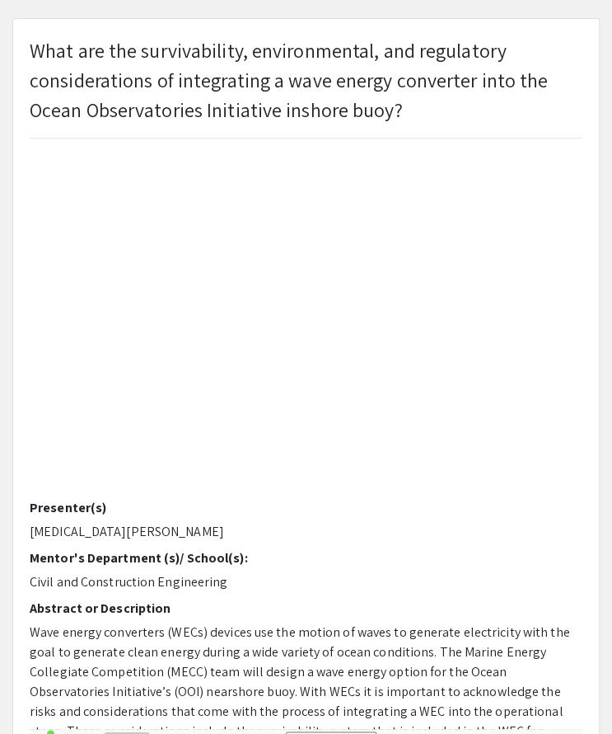
scroll to position [82, 0]
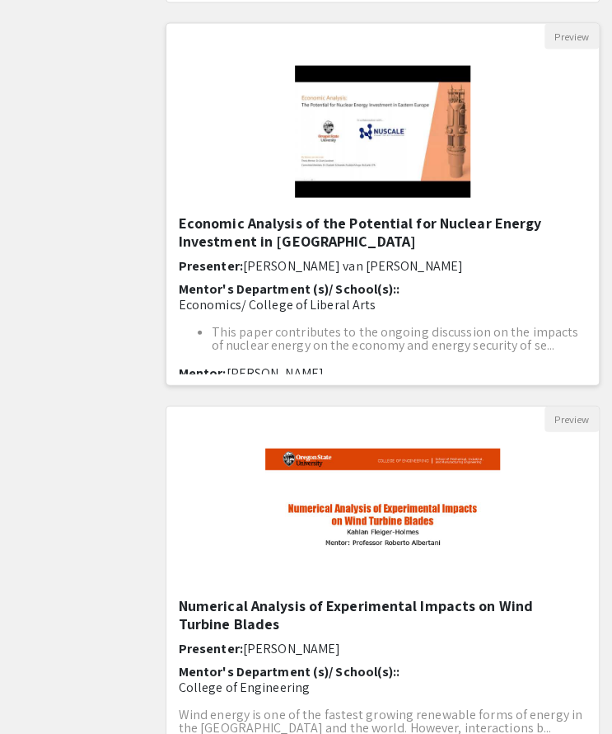
scroll to position [938, 0]
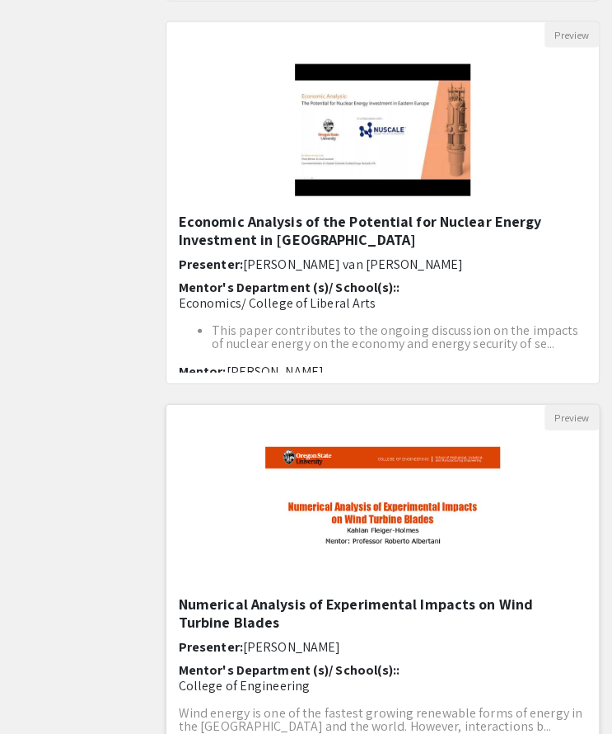
click at [276, 607] on h5 "Numerical Analysis of Experimental Impacts on Wind Turbine Blades" at bounding box center [383, 612] width 408 height 35
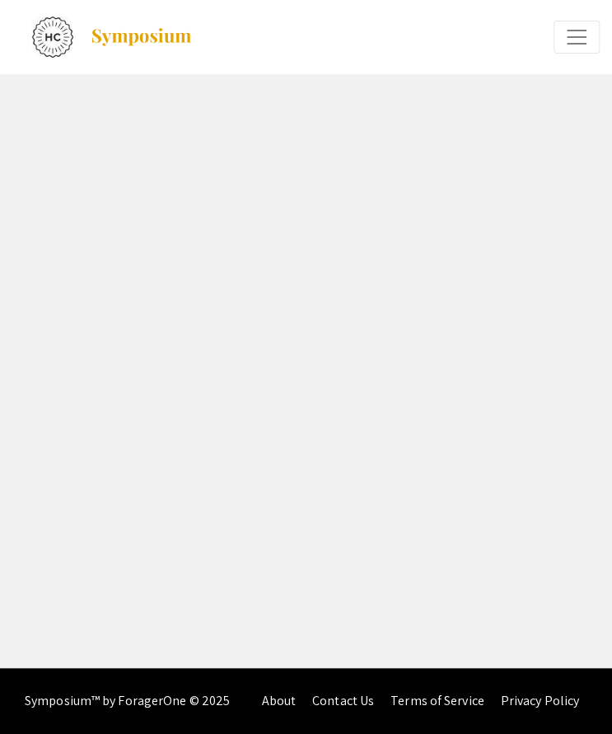
select select "custom"
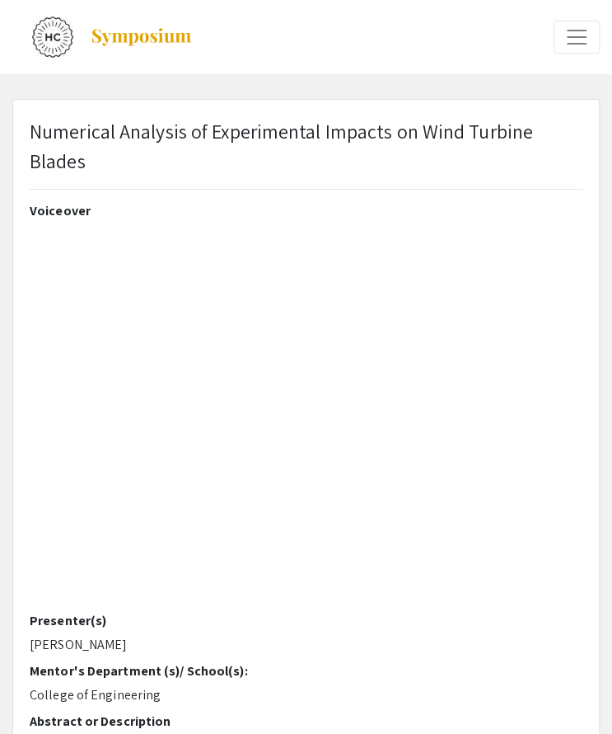
type input "1"
select select "auto"
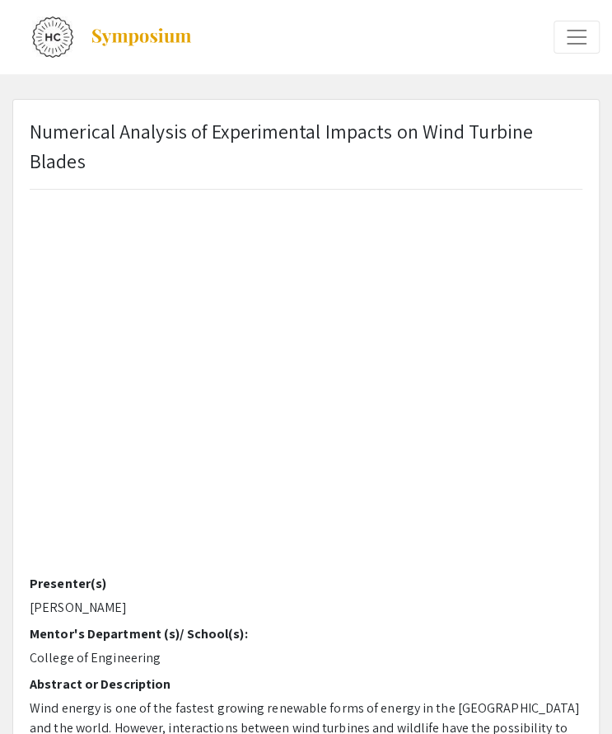
scroll to position [34, 0]
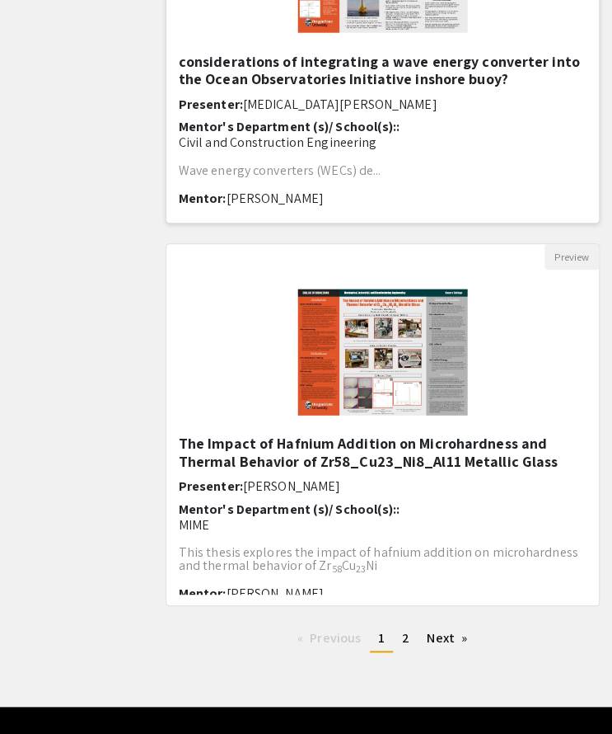
scroll to position [1877, 0]
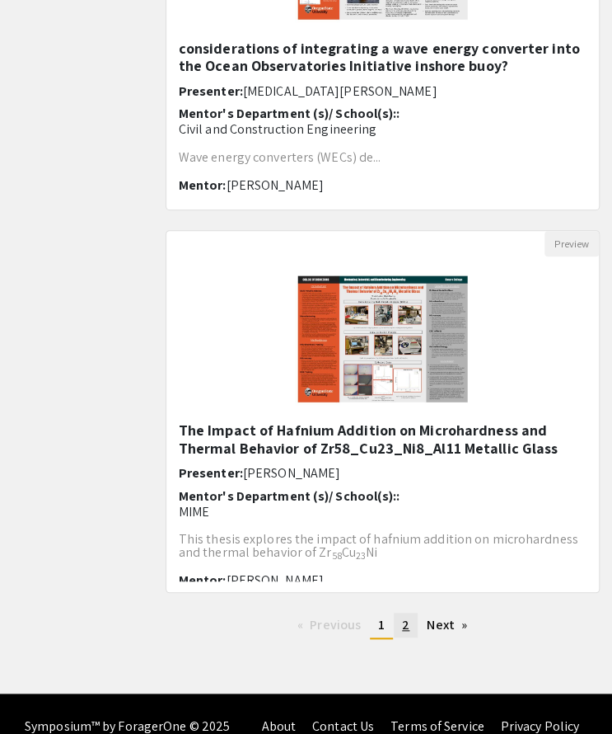
click at [406, 622] on span "2" at bounding box center [405, 624] width 7 height 17
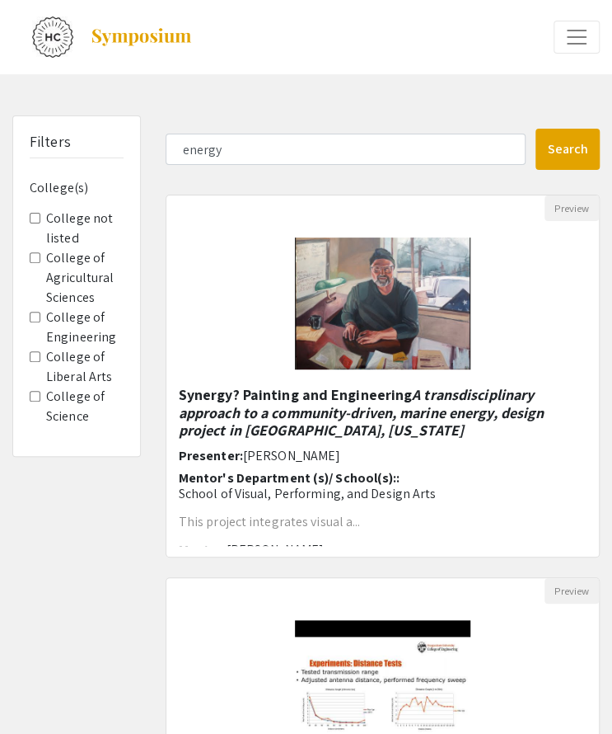
click at [414, 129] on form "energy Search" at bounding box center [382, 149] width 459 height 41
click at [419, 141] on input "energy" at bounding box center [346, 149] width 360 height 31
type input "environment"
click at [536, 129] on button "Search" at bounding box center [568, 149] width 64 height 41
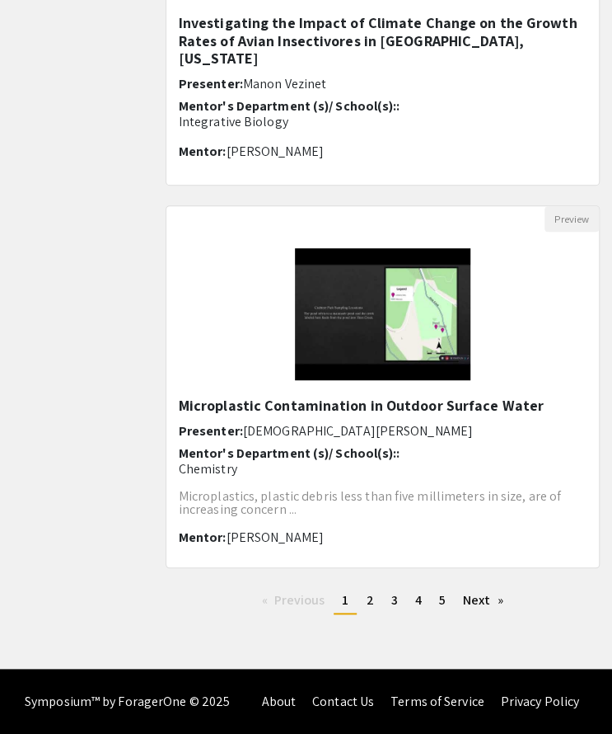
click at [380, 613] on div "Previous page 1 / 5 You're on page 1 page 2 page 3 page 4 page 5 Next page" at bounding box center [382, 608] width 459 height 40
click at [367, 601] on span "2" at bounding box center [369, 599] width 7 height 17
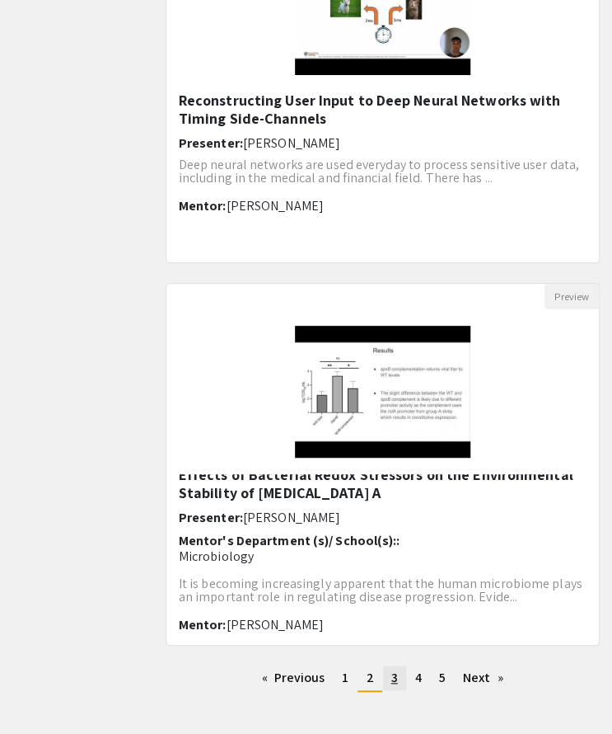
click at [395, 680] on span "3" at bounding box center [395, 676] width 7 height 17
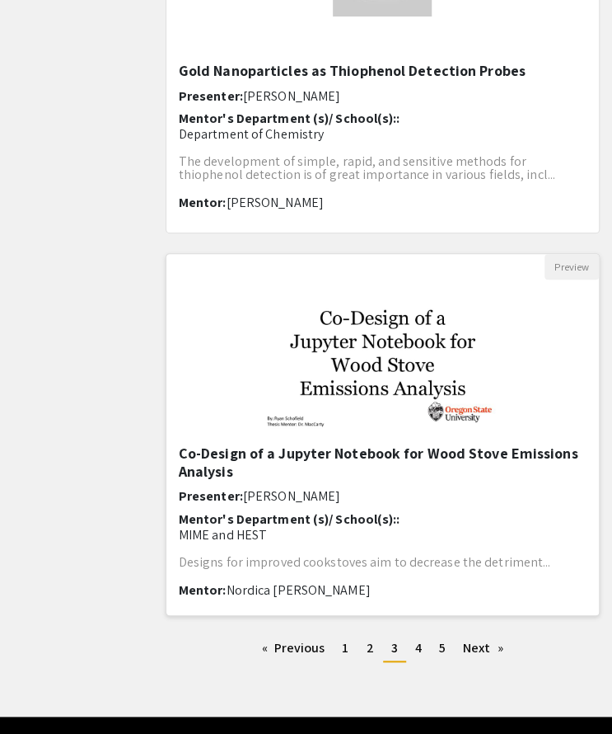
scroll to position [1858, 0]
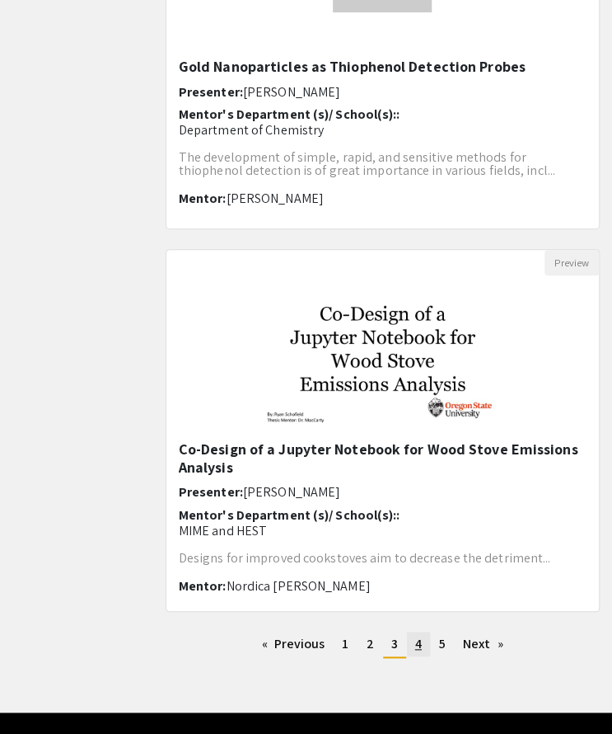
click at [417, 650] on span "4" at bounding box center [418, 643] width 7 height 17
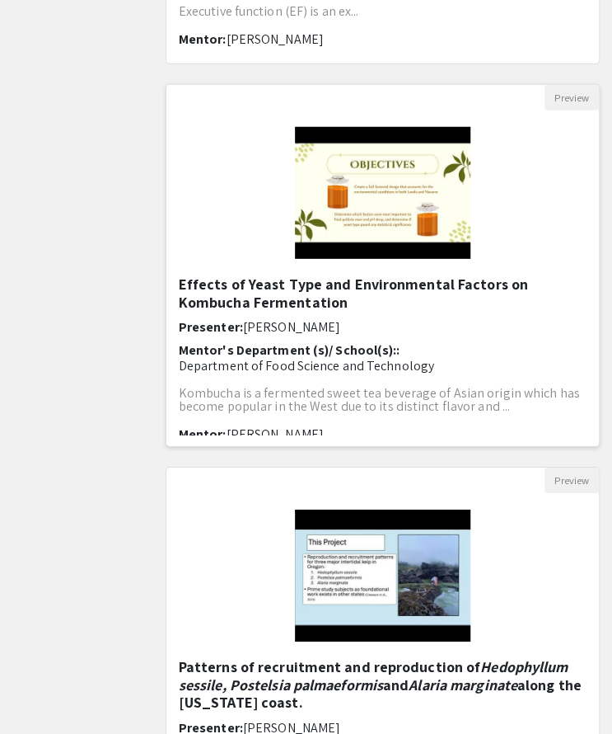
scroll to position [13, 0]
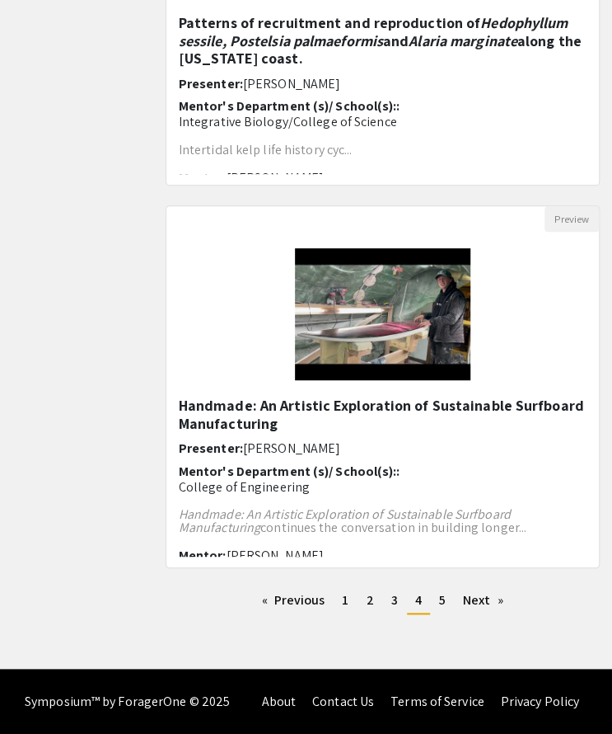
click at [447, 581] on div "Preview Handmade: An Artistic Exploration of Sustainable Surfboard Manufacturin…" at bounding box center [382, 396] width 459 height 382
click at [439, 603] on span "5" at bounding box center [442, 599] width 7 height 17
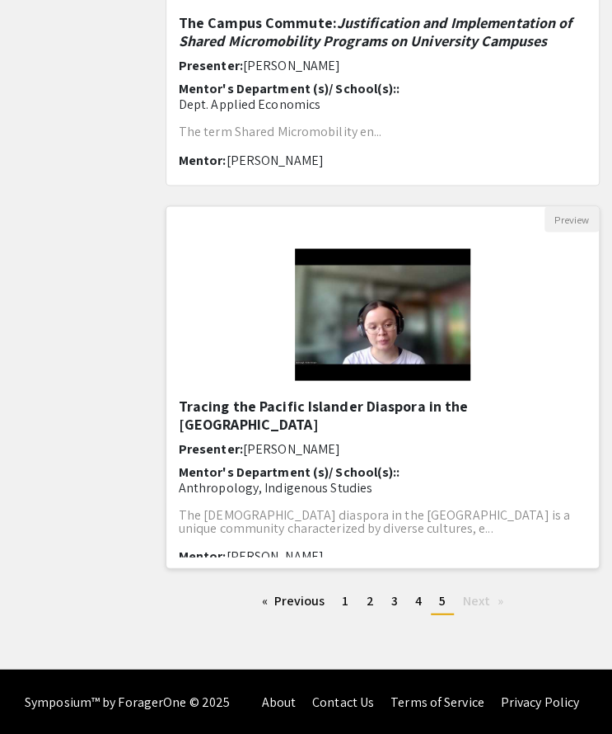
scroll to position [106, 0]
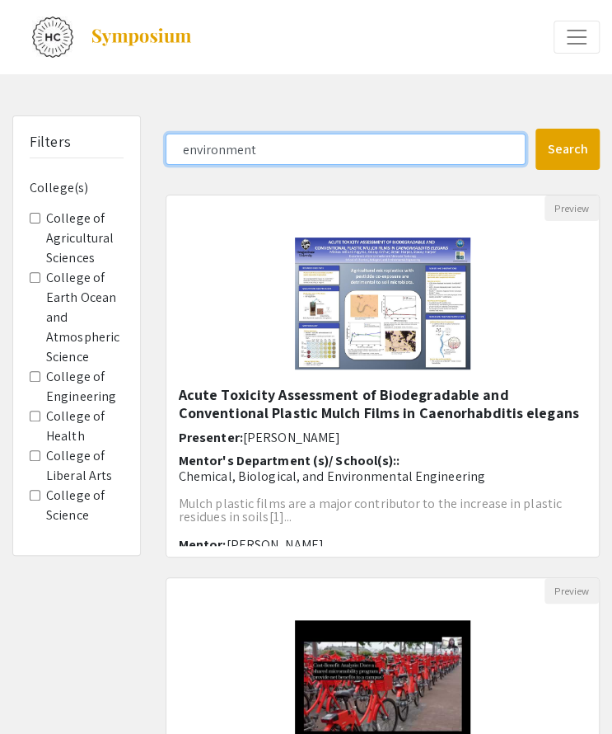
click at [253, 154] on input "environment" at bounding box center [346, 149] width 360 height 31
type input "c"
type input "renewable"
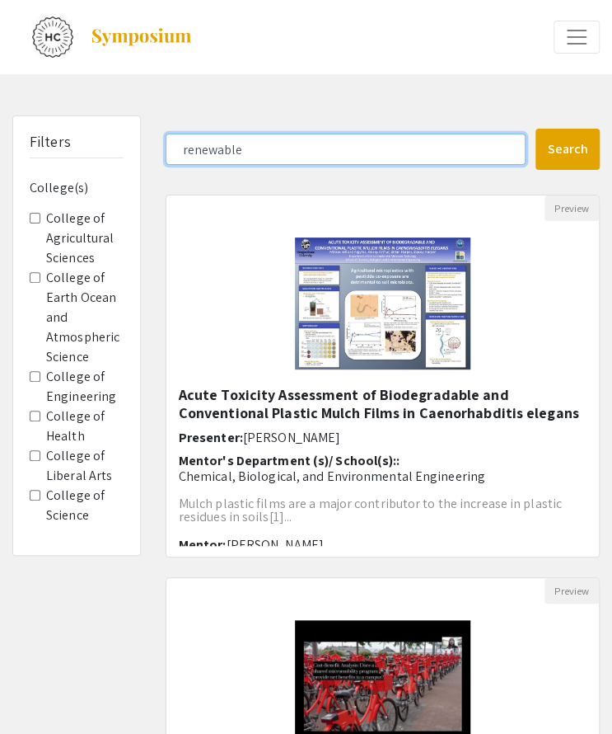
click at [536, 129] on button "Search" at bounding box center [568, 149] width 64 height 41
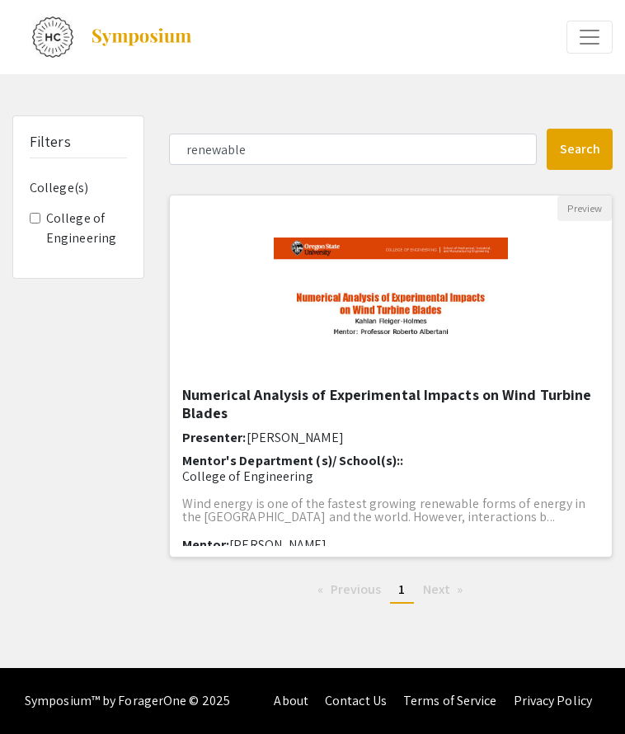
click at [280, 406] on h5 "Numerical Analysis of Experimental Impacts on Wind Turbine Blades" at bounding box center [391, 403] width 418 height 35
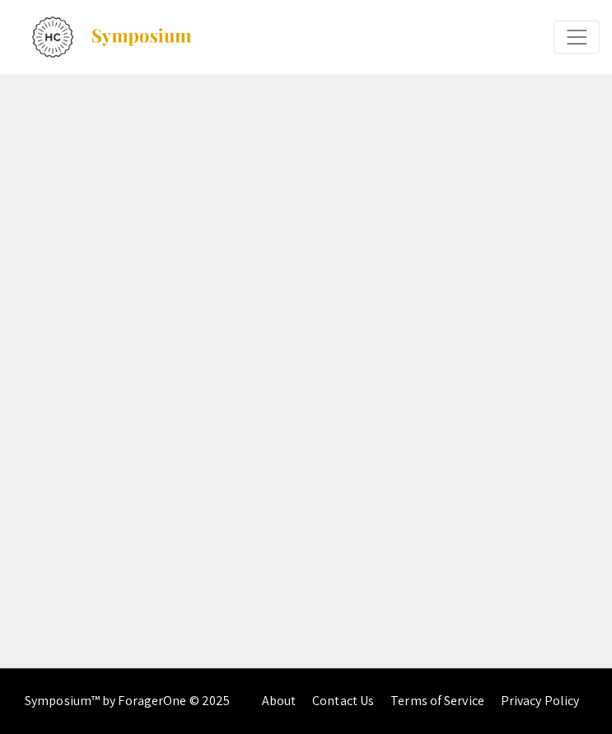
select select "custom"
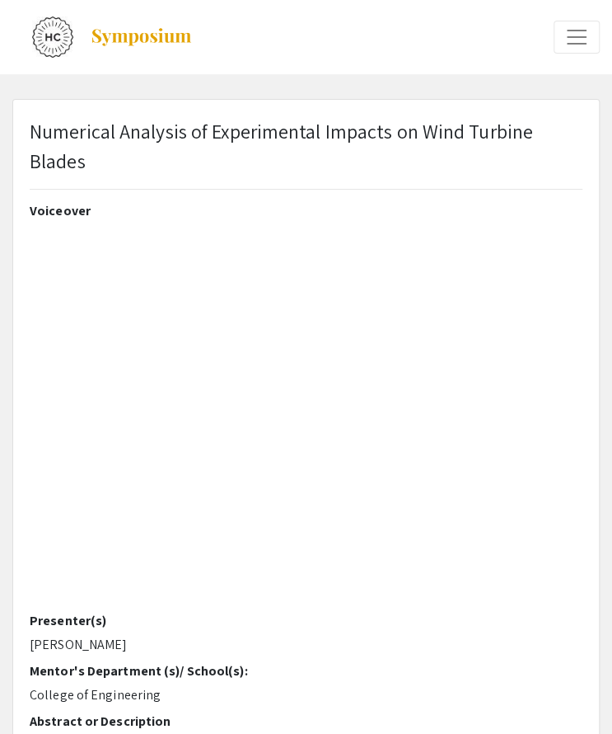
type input "1"
select select "auto"
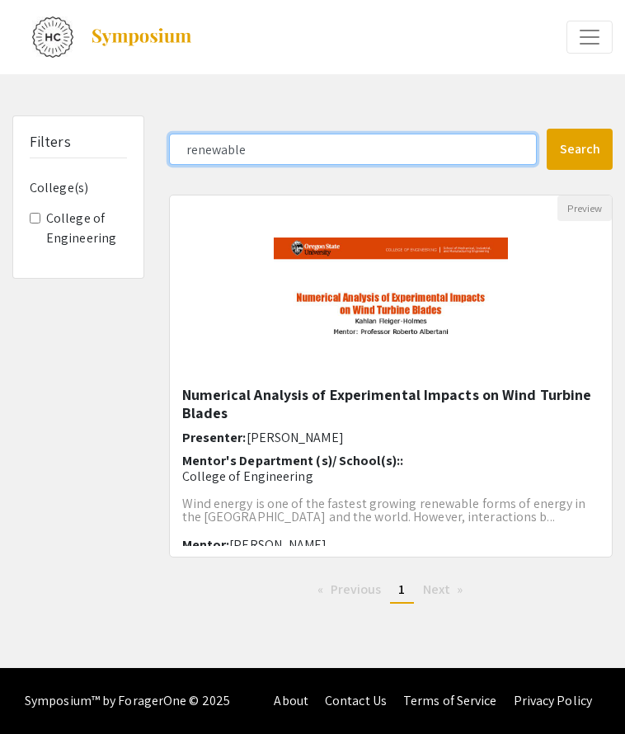
click at [265, 150] on input "renewable" at bounding box center [353, 149] width 368 height 31
click at [546, 129] on button "Search" at bounding box center [579, 149] width 66 height 41
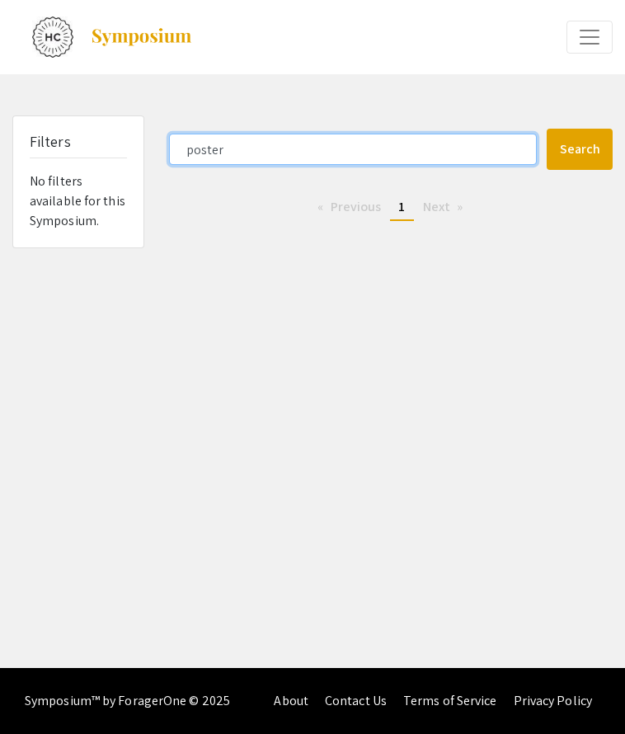
click at [386, 156] on input "poster" at bounding box center [353, 149] width 368 height 31
type input "p"
type input "c"
type input "climate"
click at [546, 129] on button "Search" at bounding box center [579, 149] width 66 height 41
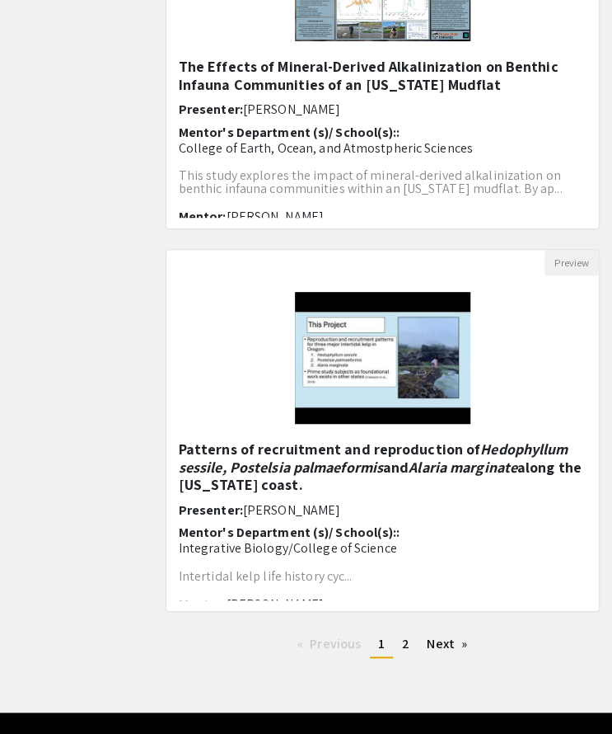
scroll to position [2, 0]
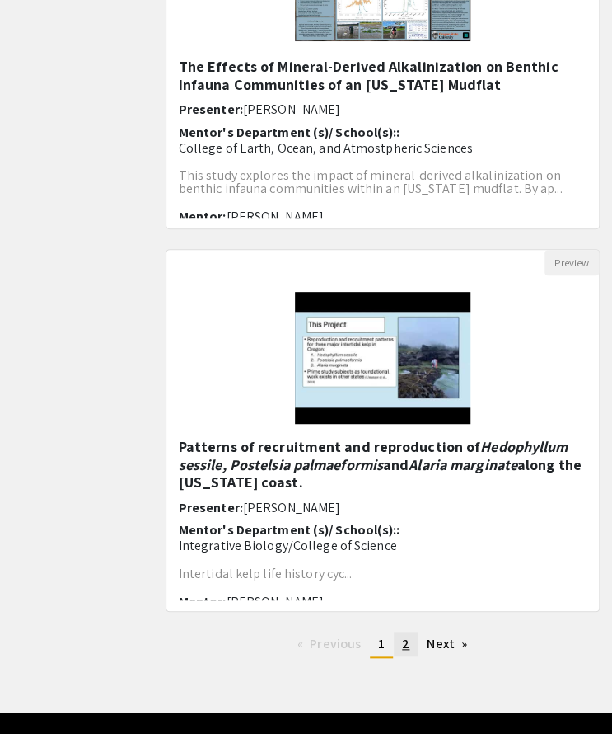
click at [396, 641] on link "page 2" at bounding box center [406, 643] width 24 height 25
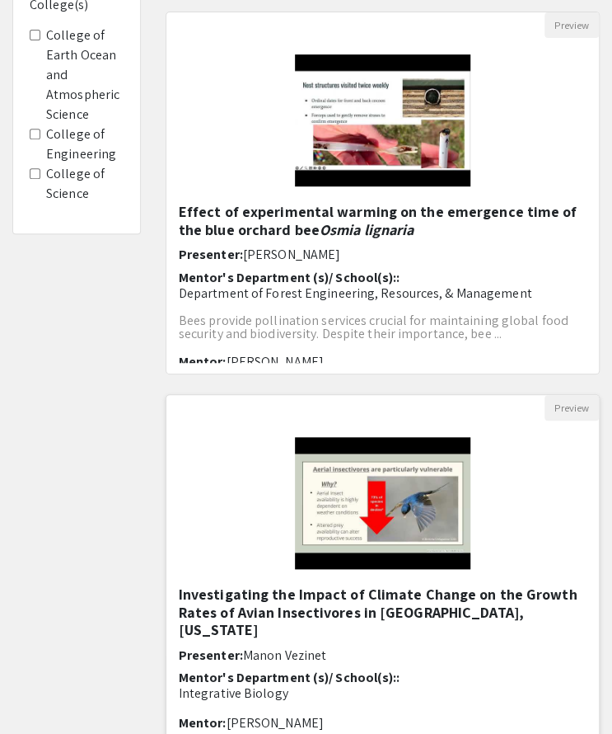
scroll to position [182, 0]
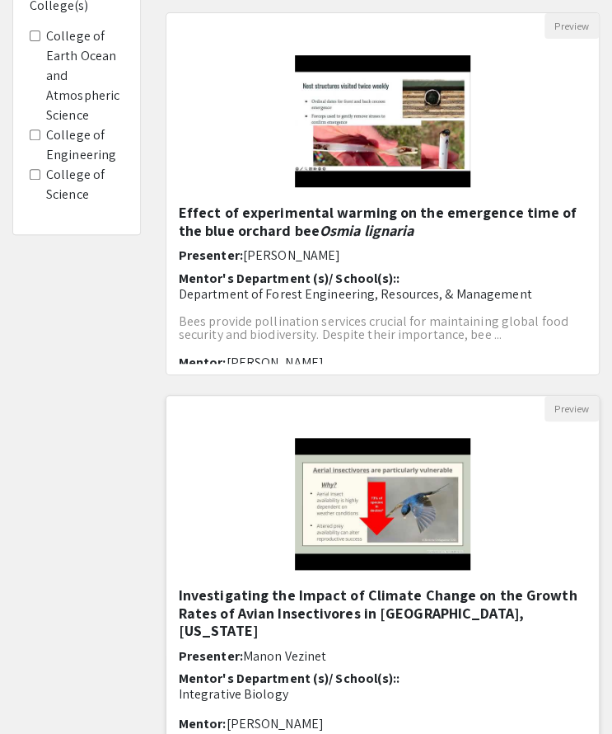
click at [373, 598] on h5 "Investigating the Impact of Climate Change on the Growth Rates of Avian Insecti…" at bounding box center [383, 613] width 408 height 54
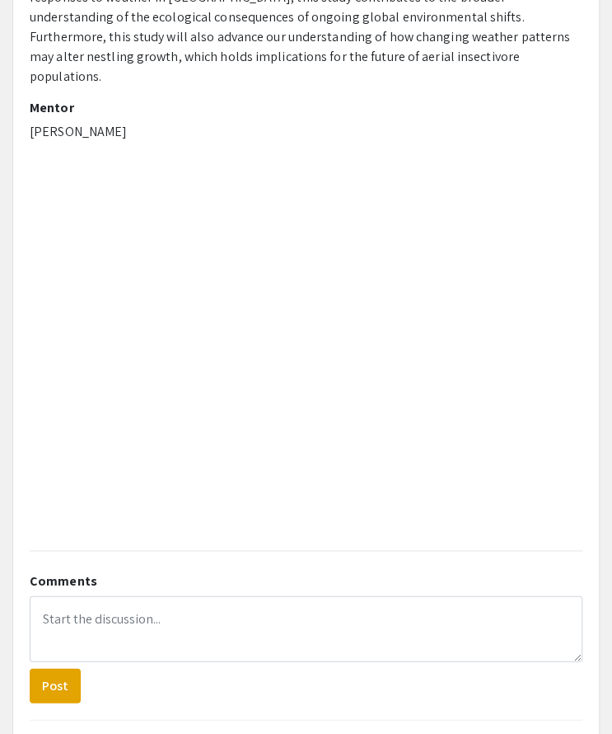
scroll to position [578, 0]
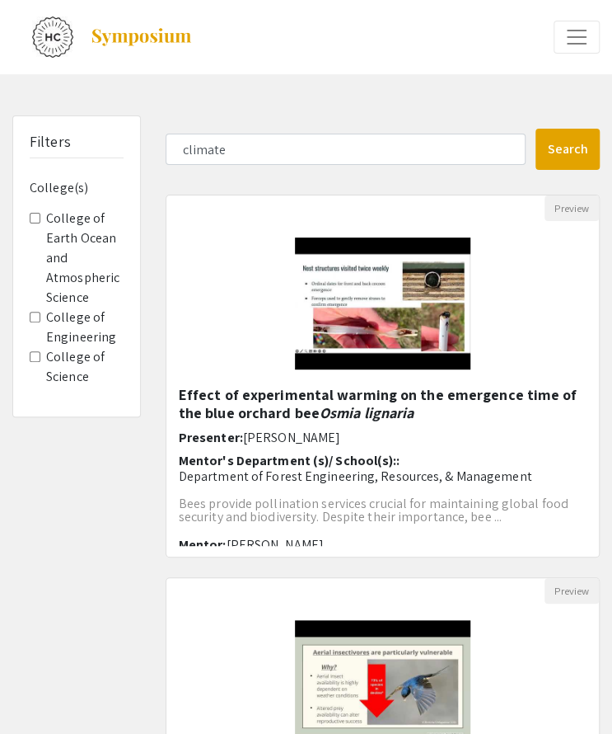
click at [282, 134] on form "climate Search" at bounding box center [382, 149] width 459 height 41
click at [264, 142] on input "climate" at bounding box center [346, 149] width 360 height 31
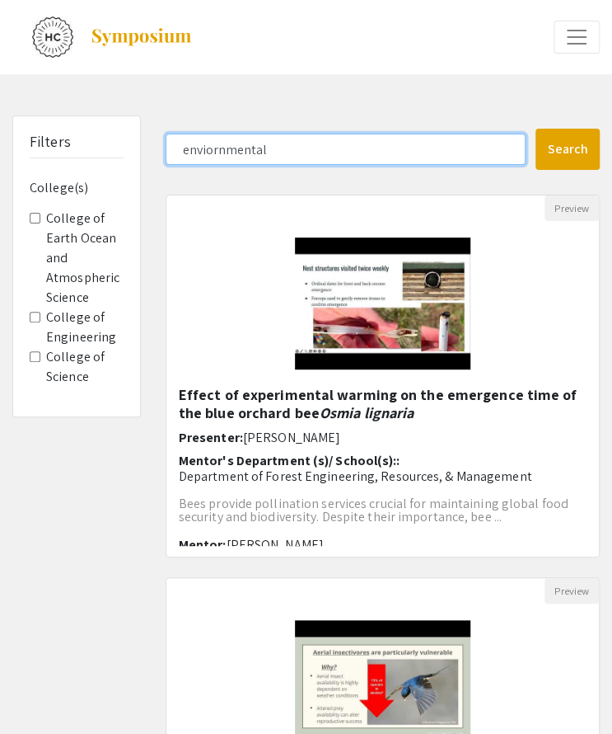
type input "enviornmental"
click at [536, 129] on button "Search" at bounding box center [568, 149] width 64 height 41
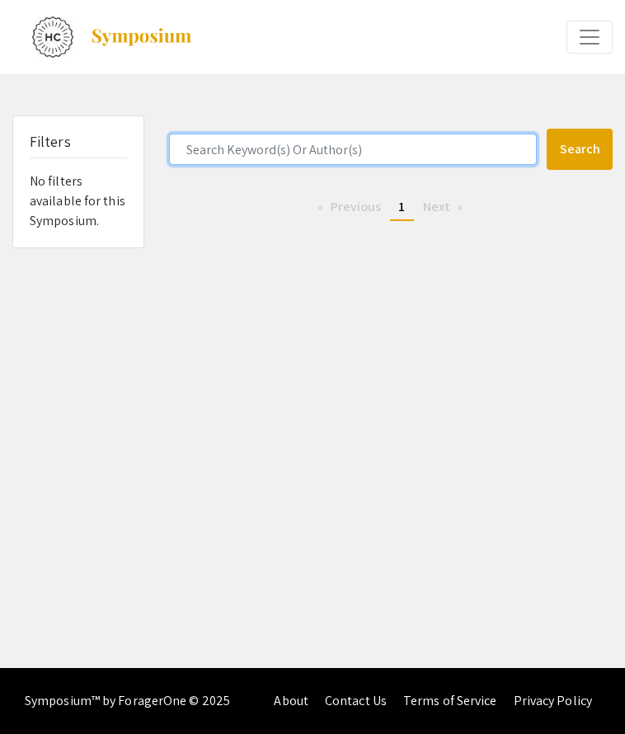
click at [546, 129] on button "Search" at bounding box center [579, 149] width 66 height 41
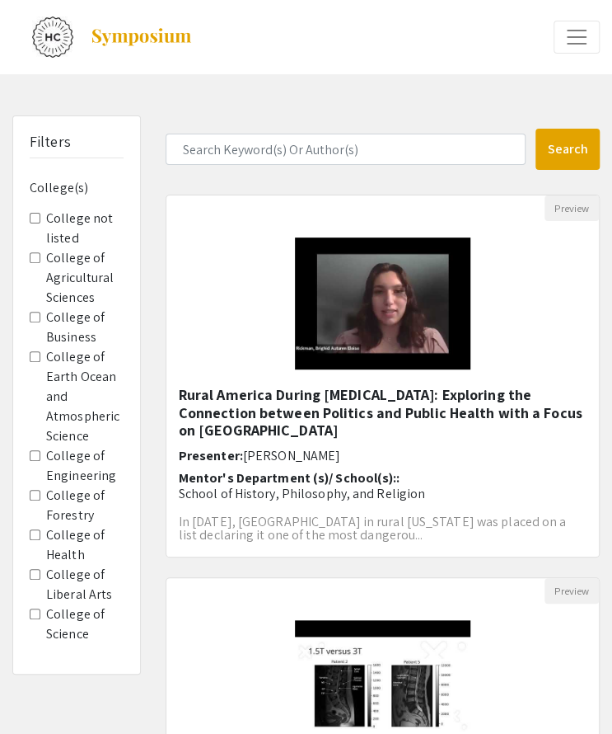
click at [39, 359] on Science "College of Earth Ocean and Atmospheric Science" at bounding box center [35, 356] width 11 height 11
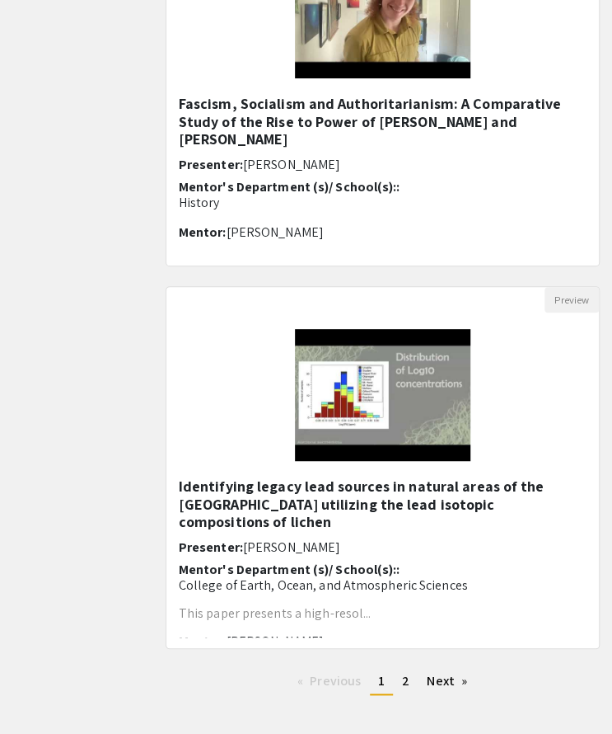
scroll to position [1902, 0]
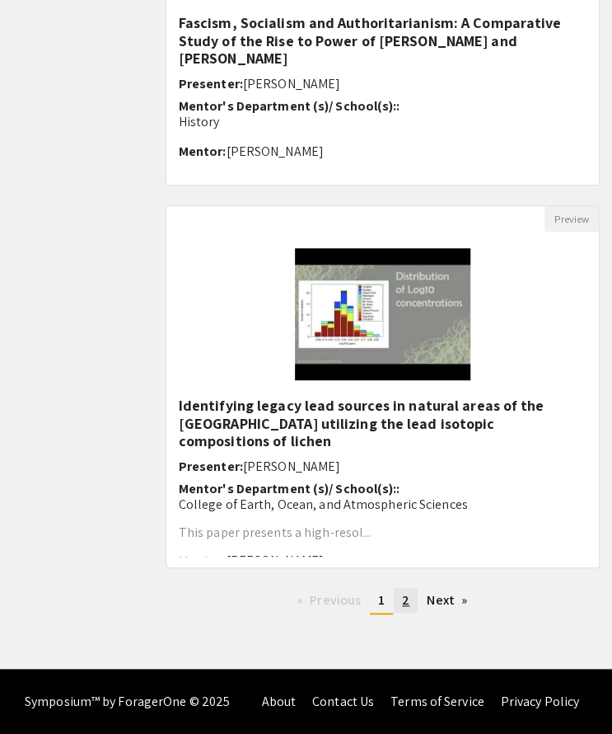
click at [401, 603] on link "page 2" at bounding box center [406, 600] width 24 height 25
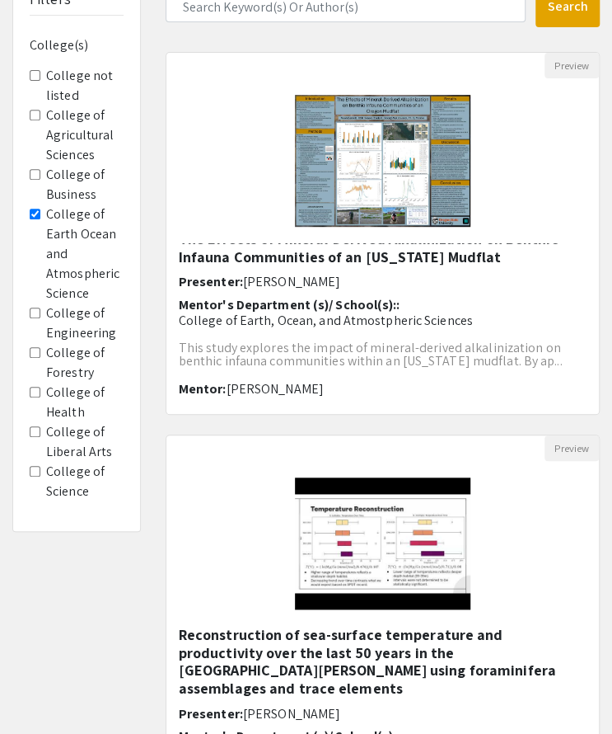
scroll to position [142, 0]
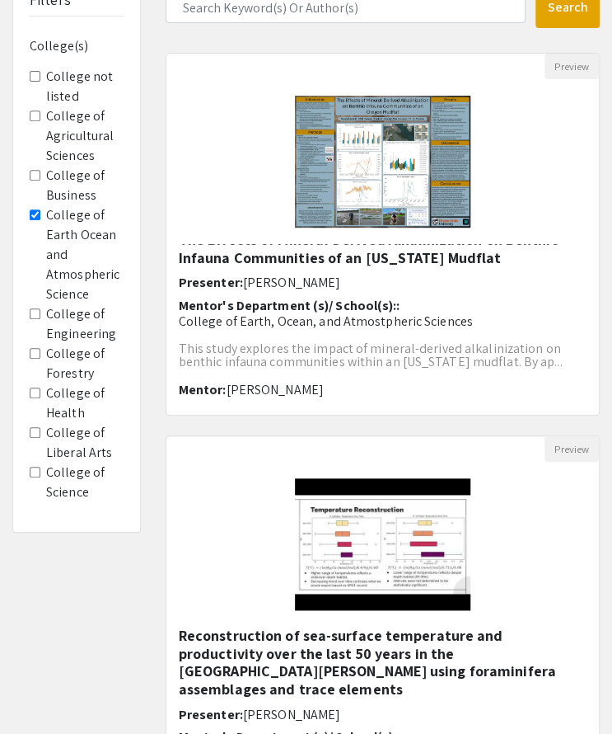
click at [36, 311] on Engineering "College of Engineering" at bounding box center [35, 313] width 11 height 11
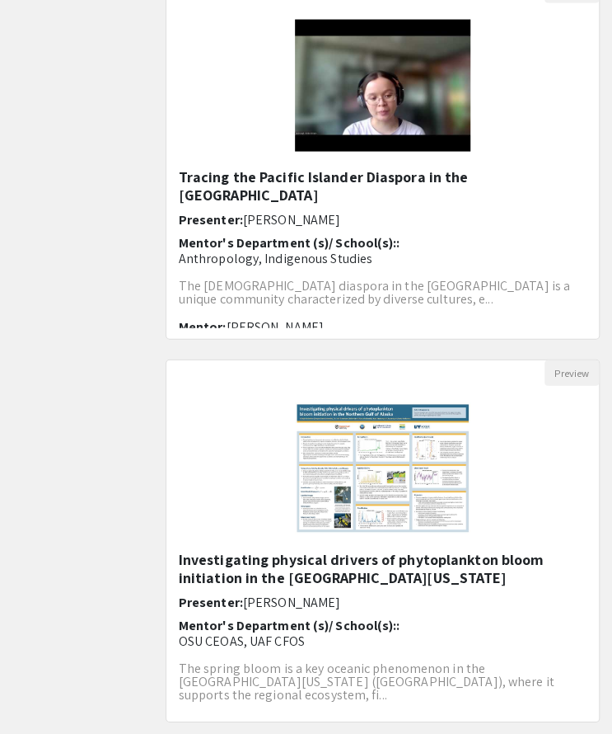
scroll to position [987, 0]
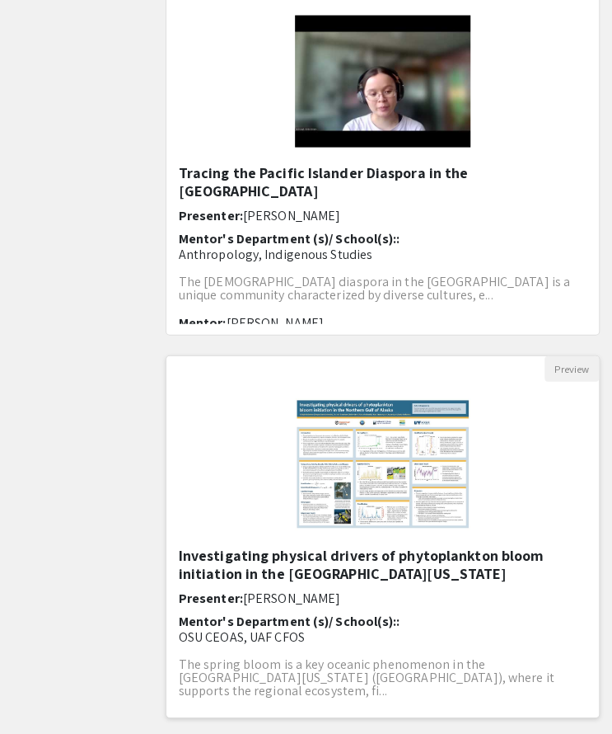
click at [376, 512] on img "Open Presentation <p>Investigating physical drivers of phytoplankton bloom init…" at bounding box center [383, 464] width 209 height 165
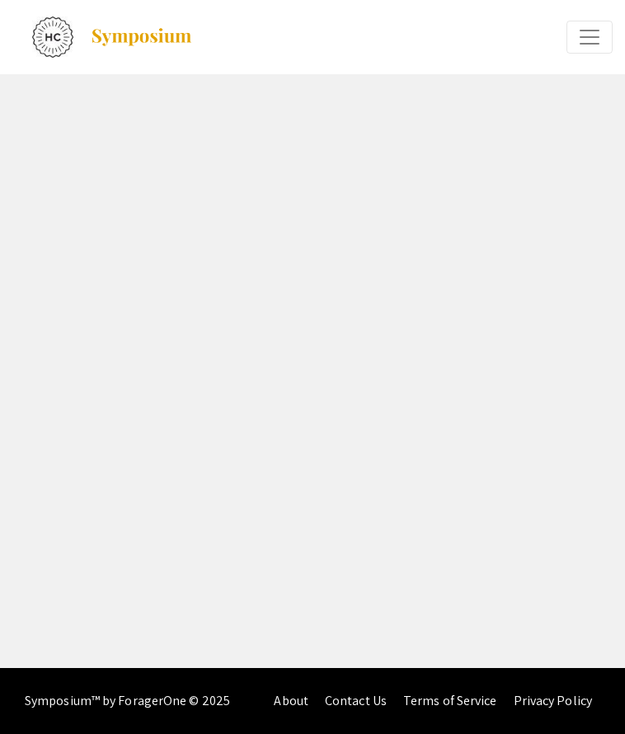
select select "custom"
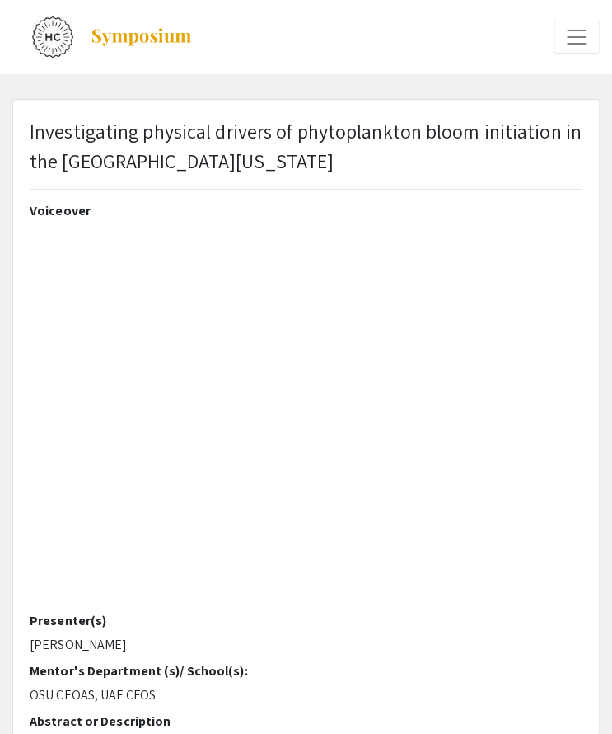
type input "0"
select select "custom"
type input "1"
select select "auto"
click at [528, 685] on p "OSU CEOAS, UAF CFOS" at bounding box center [306, 695] width 553 height 20
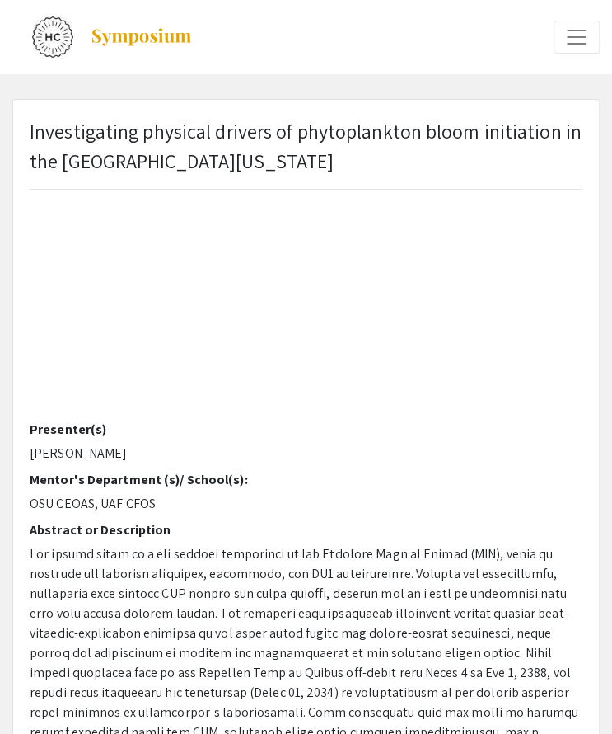
scroll to position [196, 0]
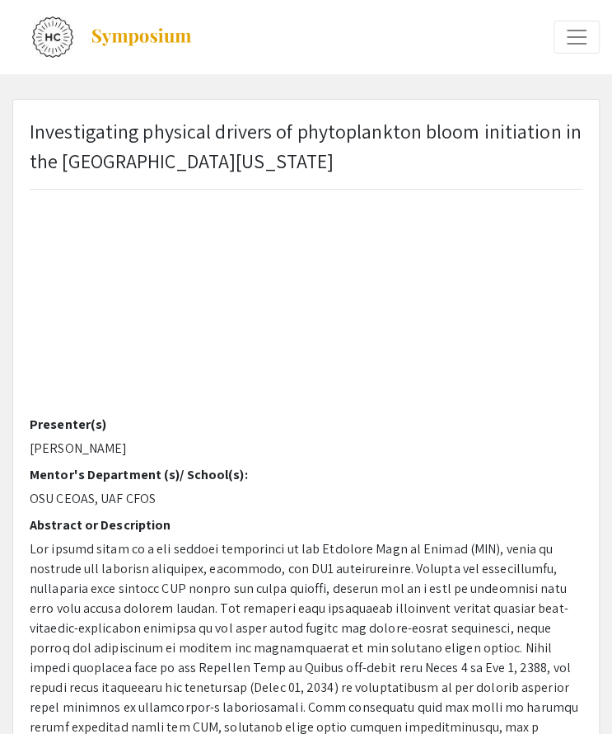
click at [165, 118] on p "Investigating physical drivers of phytoplankton bloom initiation in the [GEOGRA…" at bounding box center [306, 145] width 553 height 59
